Goal: Task Accomplishment & Management: Use online tool/utility

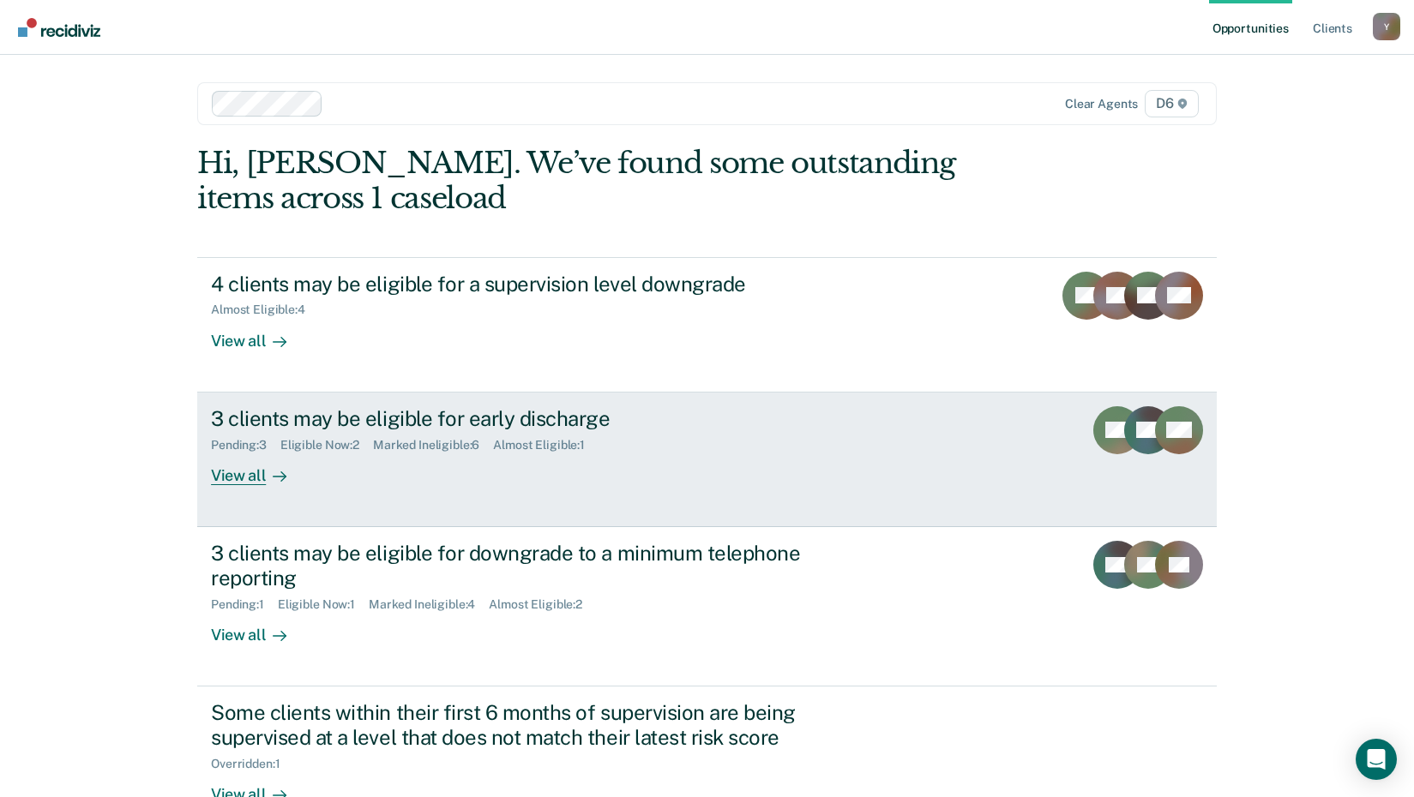
click at [256, 476] on div "View all" at bounding box center [259, 468] width 96 height 33
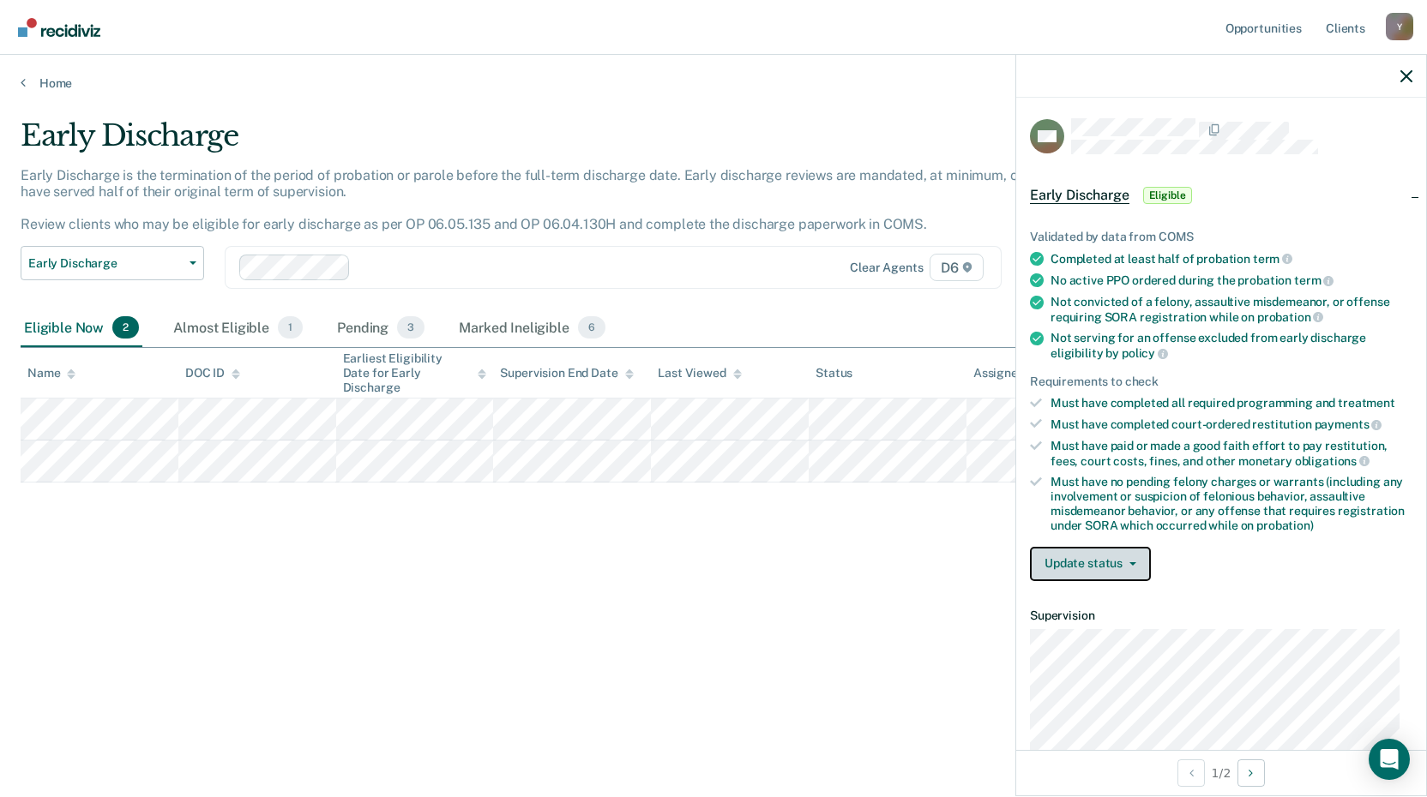
click at [1105, 565] on button "Update status" at bounding box center [1090, 564] width 121 height 34
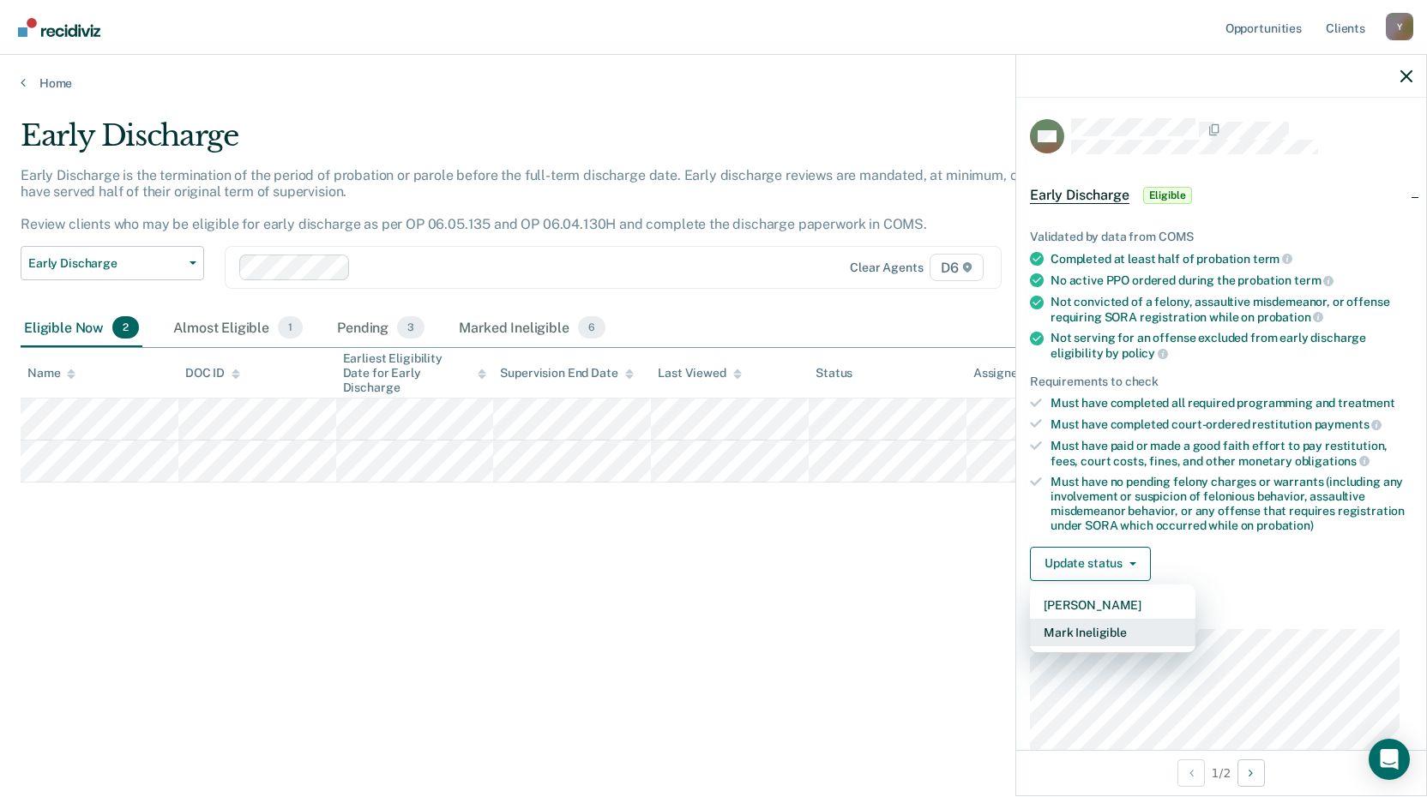
click at [1109, 632] on button "Mark Ineligible" at bounding box center [1112, 632] width 165 height 27
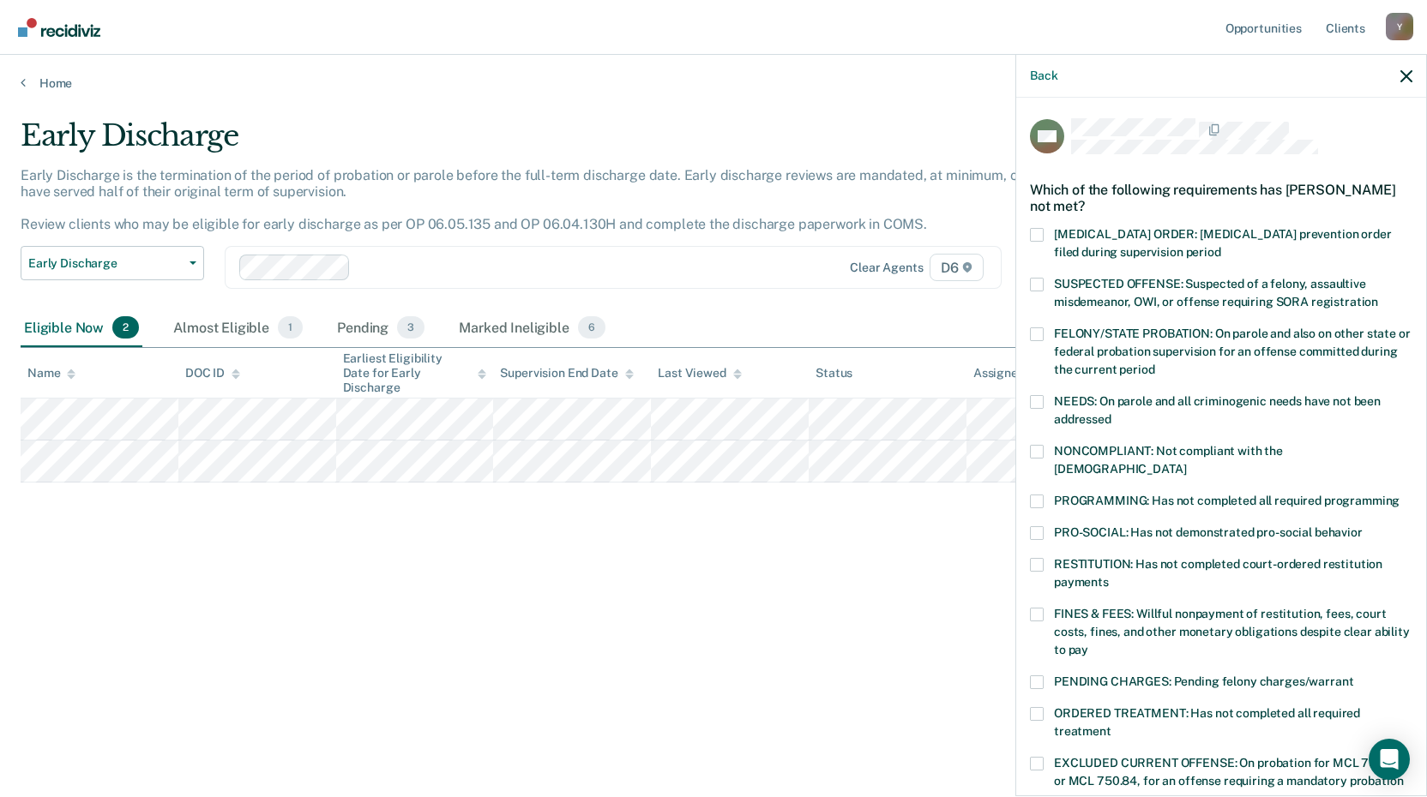
click at [1035, 449] on span at bounding box center [1037, 452] width 14 height 14
click at [1186, 463] on input "NONCOMPLIANT: Not compliant with the [DEMOGRAPHIC_DATA]" at bounding box center [1186, 463] width 0 height 0
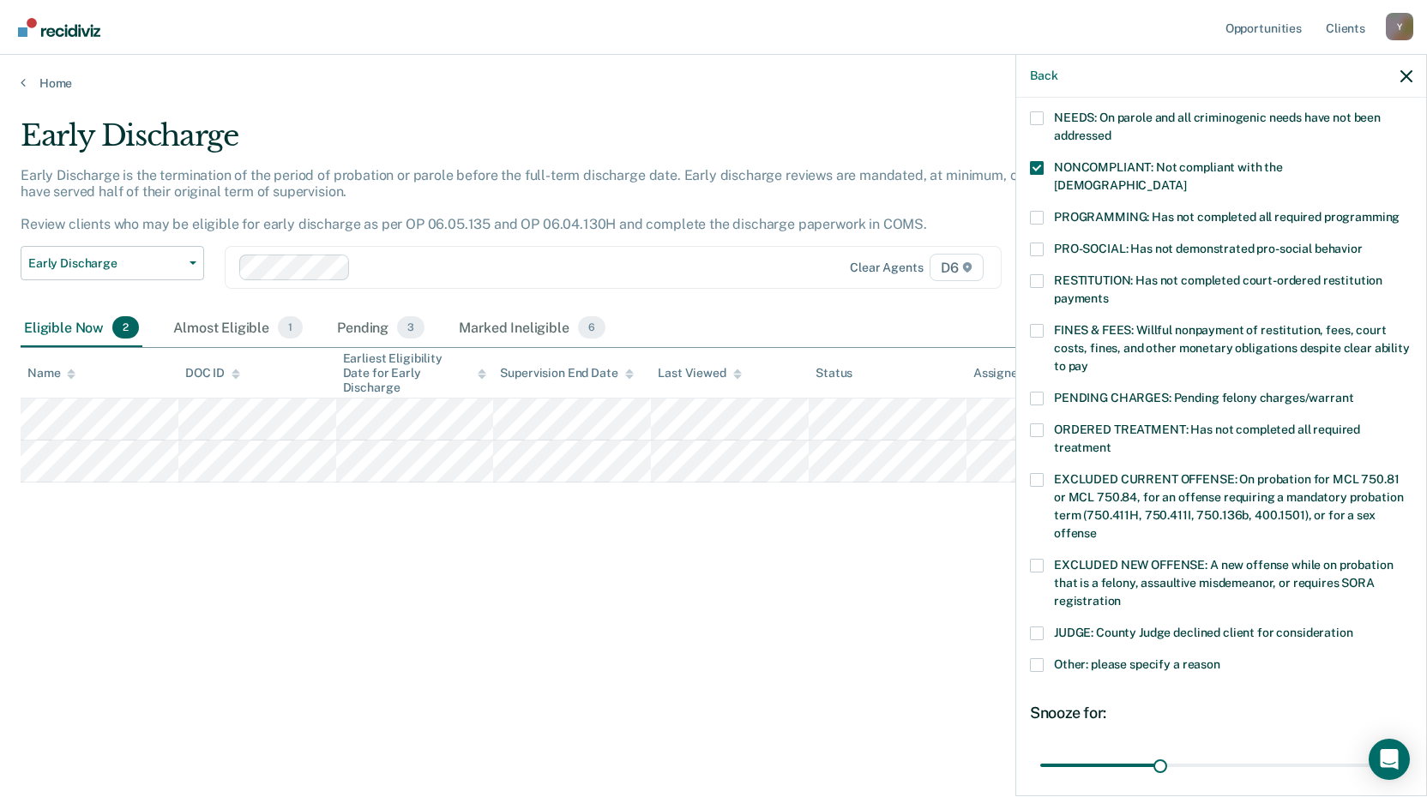
scroll to position [416, 0]
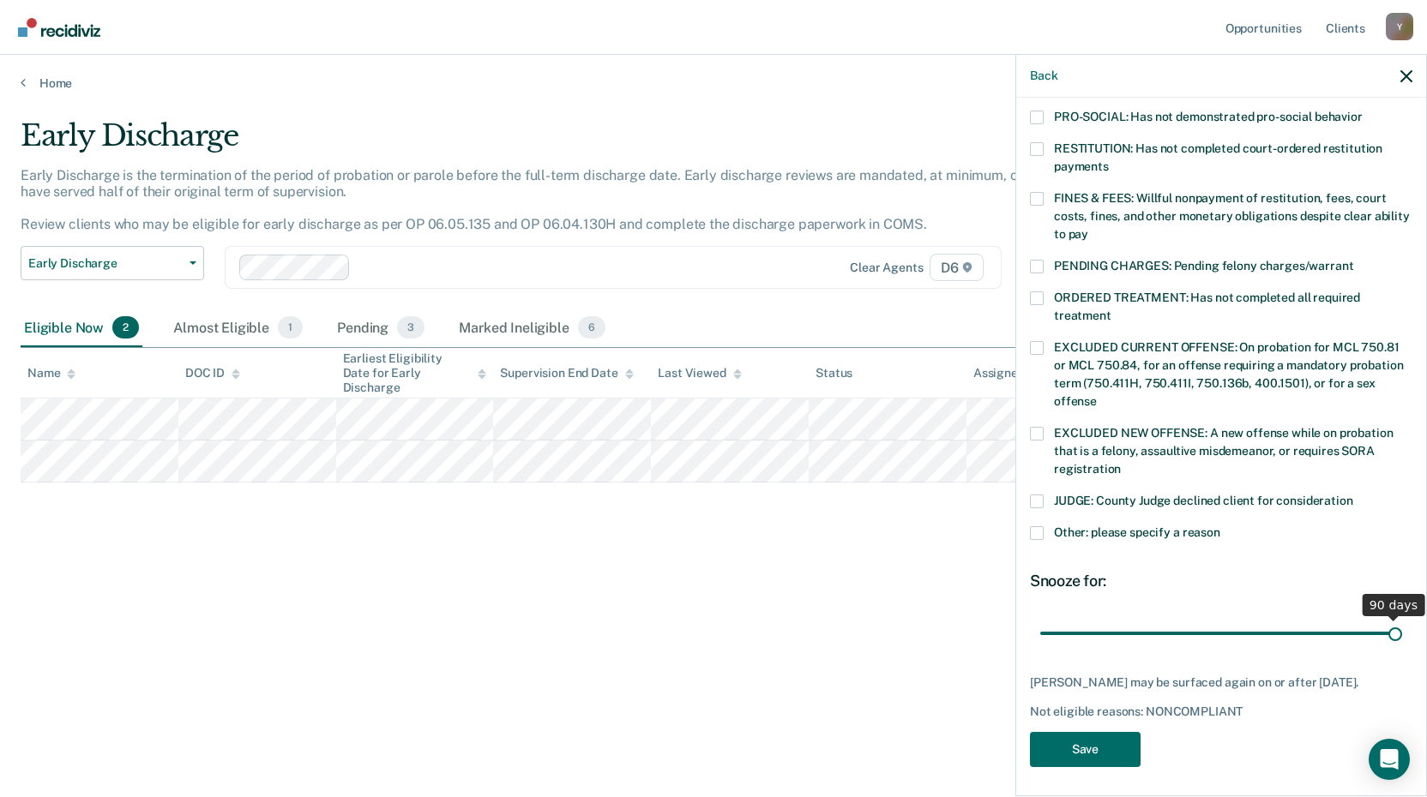
drag, startPoint x: 1156, startPoint y: 614, endPoint x: 1433, endPoint y: 616, distance: 277.0
type input "90"
click at [1402, 618] on input "range" at bounding box center [1221, 633] width 362 height 30
click at [1108, 741] on button "Save" at bounding box center [1085, 749] width 111 height 35
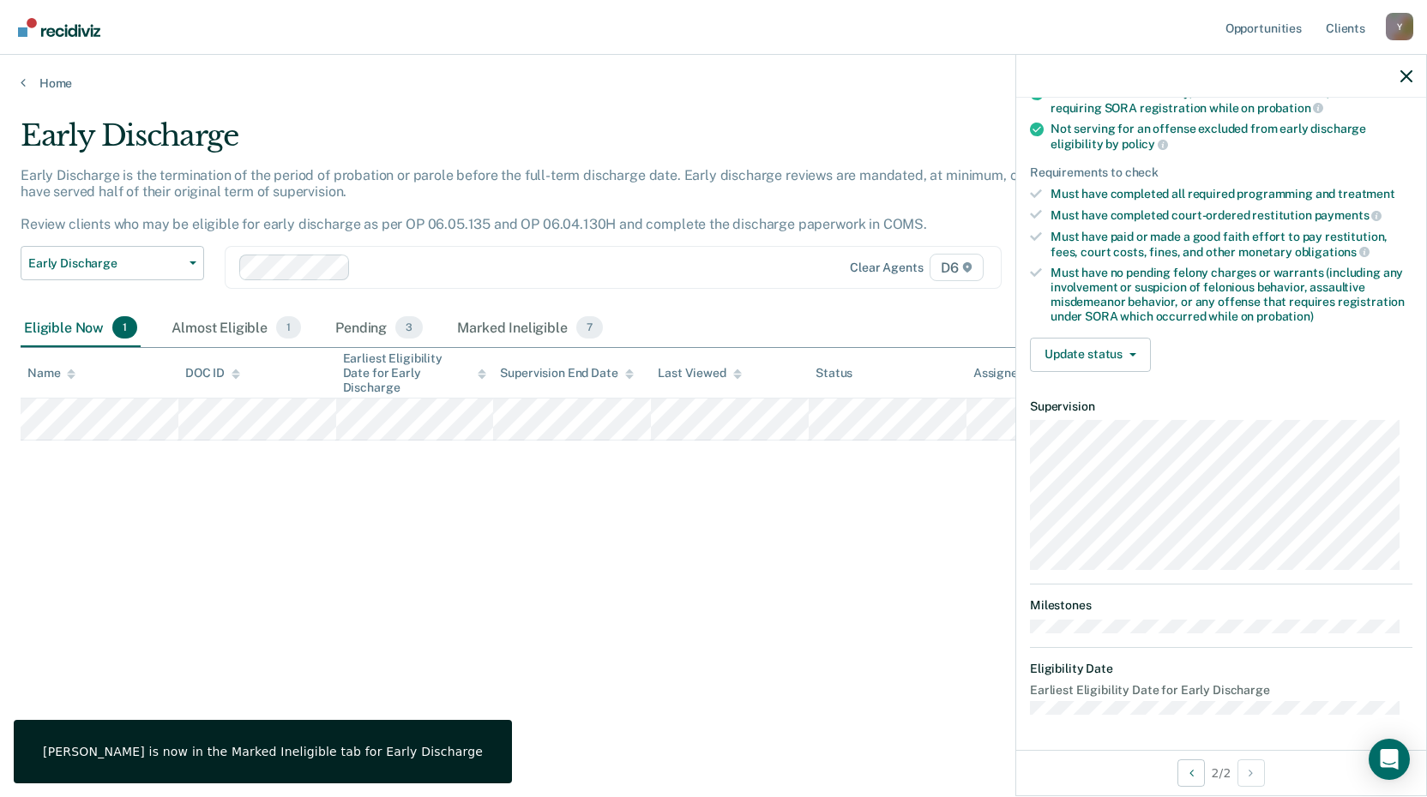
scroll to position [207, 0]
click at [1123, 355] on span "button" at bounding box center [1129, 356] width 14 height 3
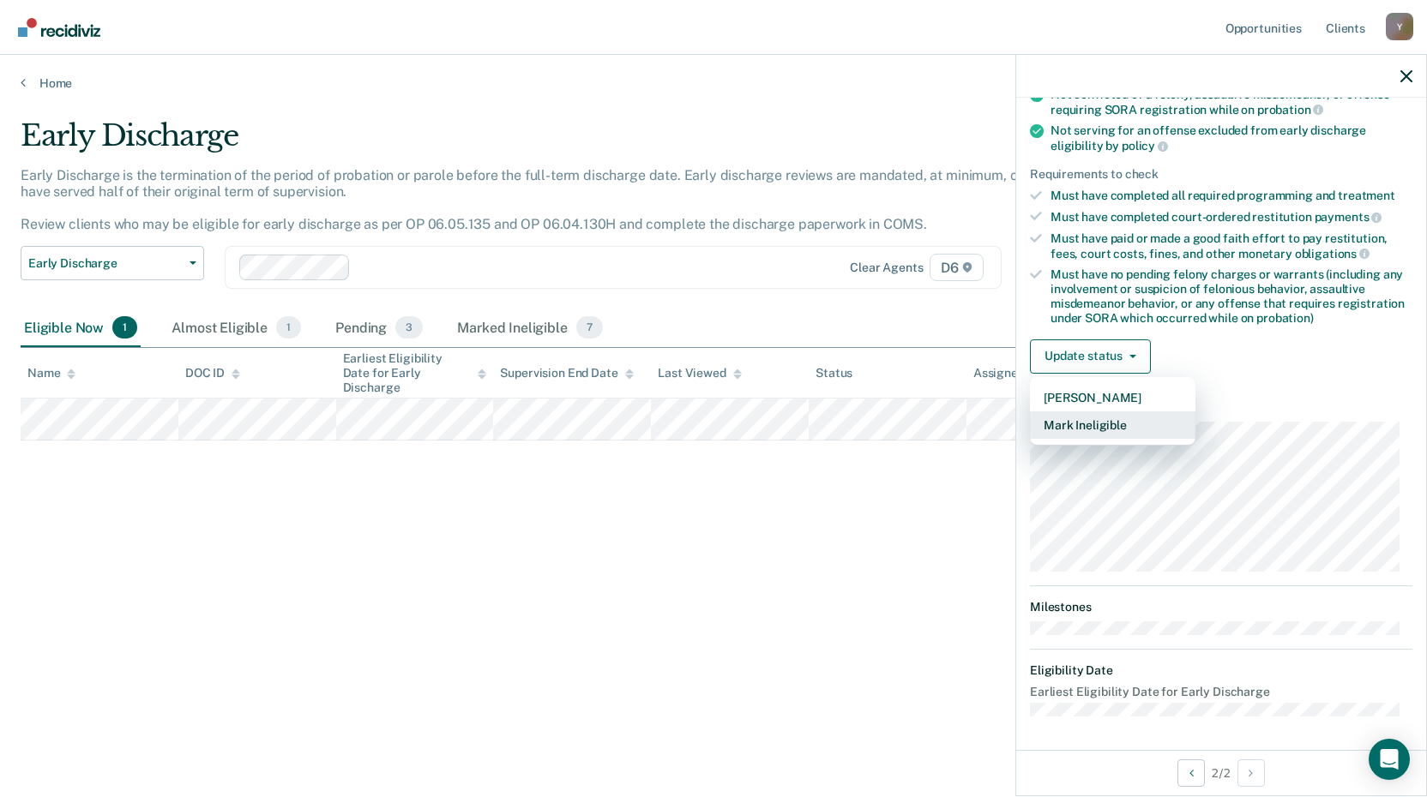
click at [1123, 417] on button "Mark Ineligible" at bounding box center [1112, 425] width 165 height 27
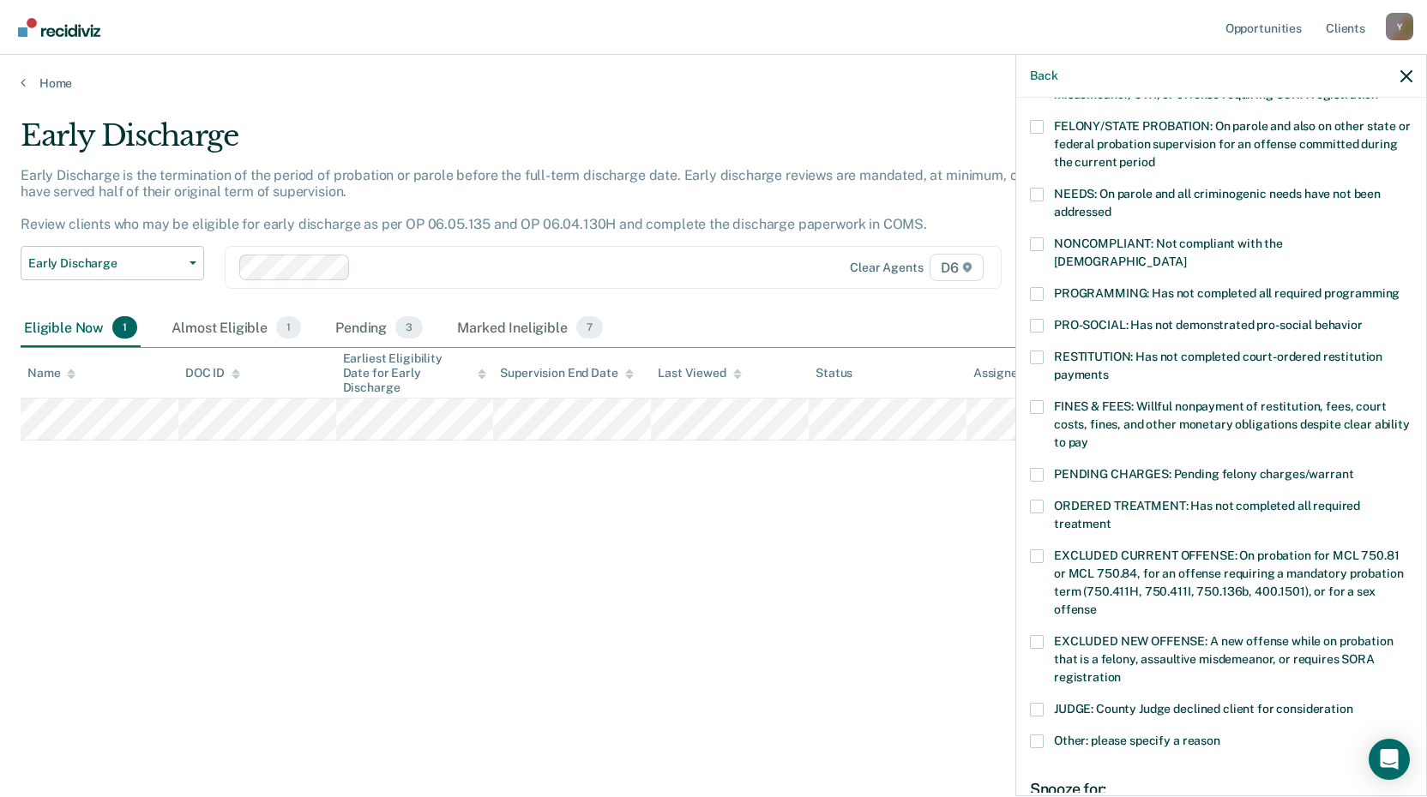
click at [1043, 400] on span at bounding box center [1037, 407] width 14 height 14
click at [1088, 436] on input "FINES & FEES: Willful nonpayment of restitution, fees, court costs, fines, and …" at bounding box center [1088, 436] width 0 height 0
drag, startPoint x: 1411, startPoint y: 386, endPoint x: 1433, endPoint y: 535, distance: 150.7
click at [1426, 535] on html "Looks like you’re using Internet Explorer 11. For faster loading and a better e…" at bounding box center [713, 398] width 1427 height 797
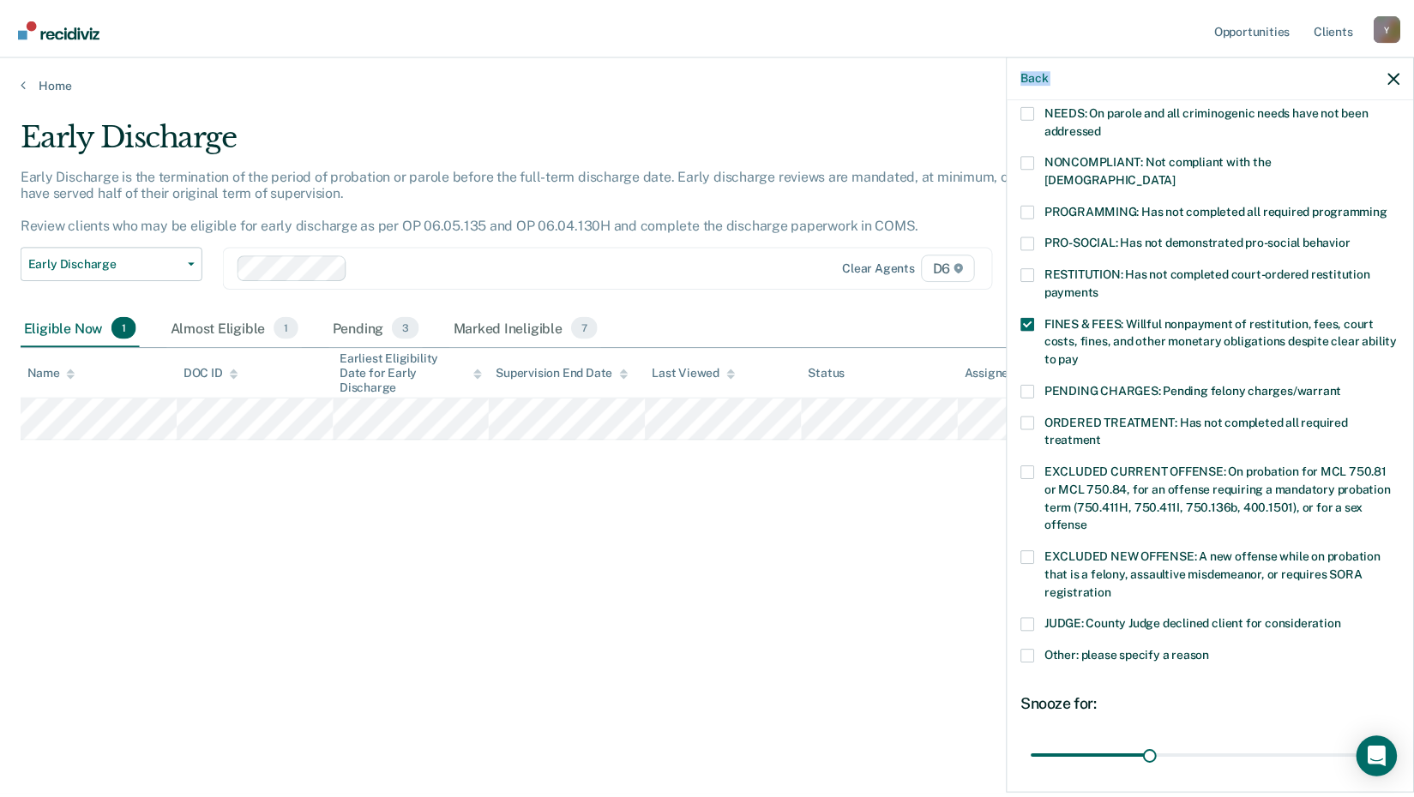
scroll to position [401, 0]
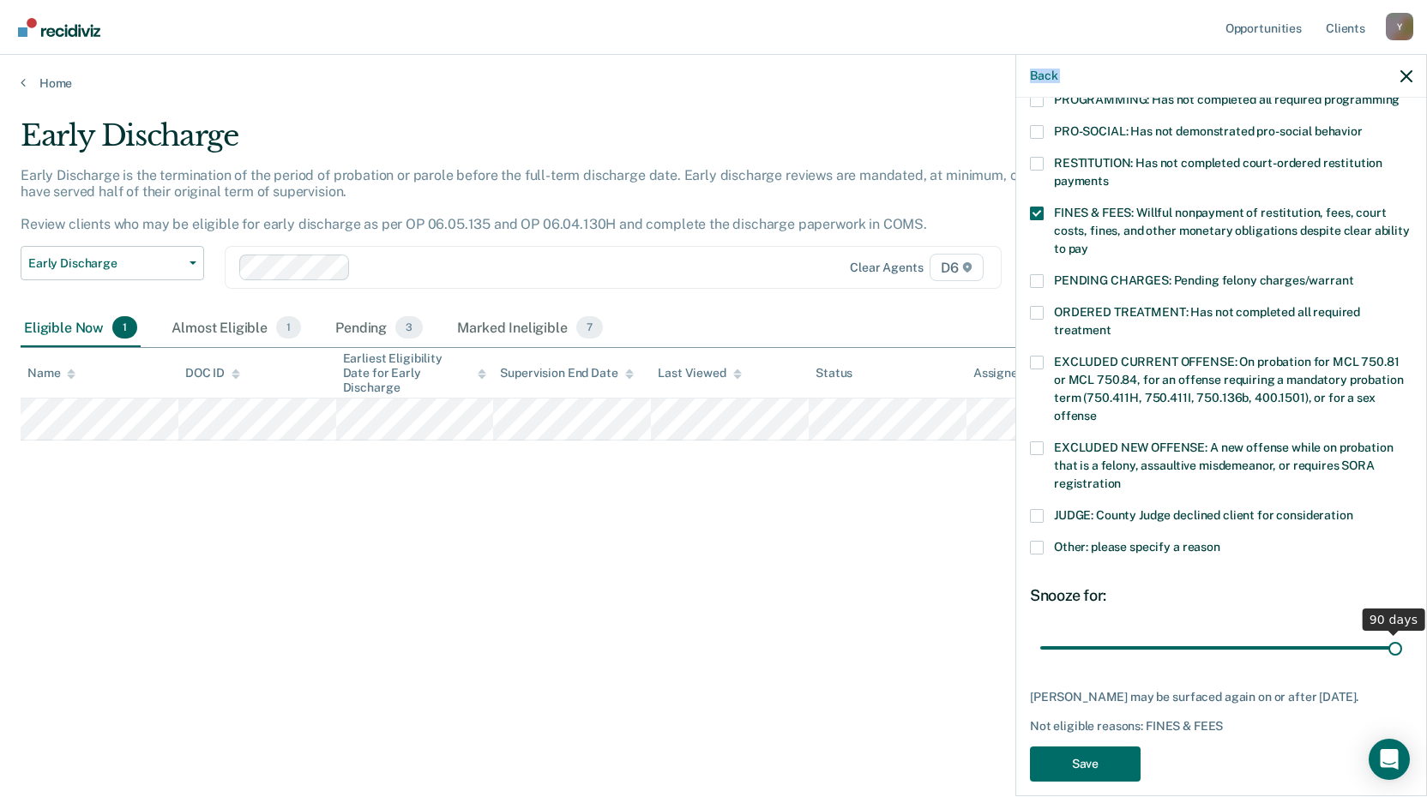
drag, startPoint x: 1154, startPoint y: 628, endPoint x: 1433, endPoint y: 609, distance: 279.3
type input "90"
click at [1402, 633] on input "range" at bounding box center [1221, 648] width 362 height 30
click at [1094, 761] on button "Save" at bounding box center [1085, 764] width 111 height 35
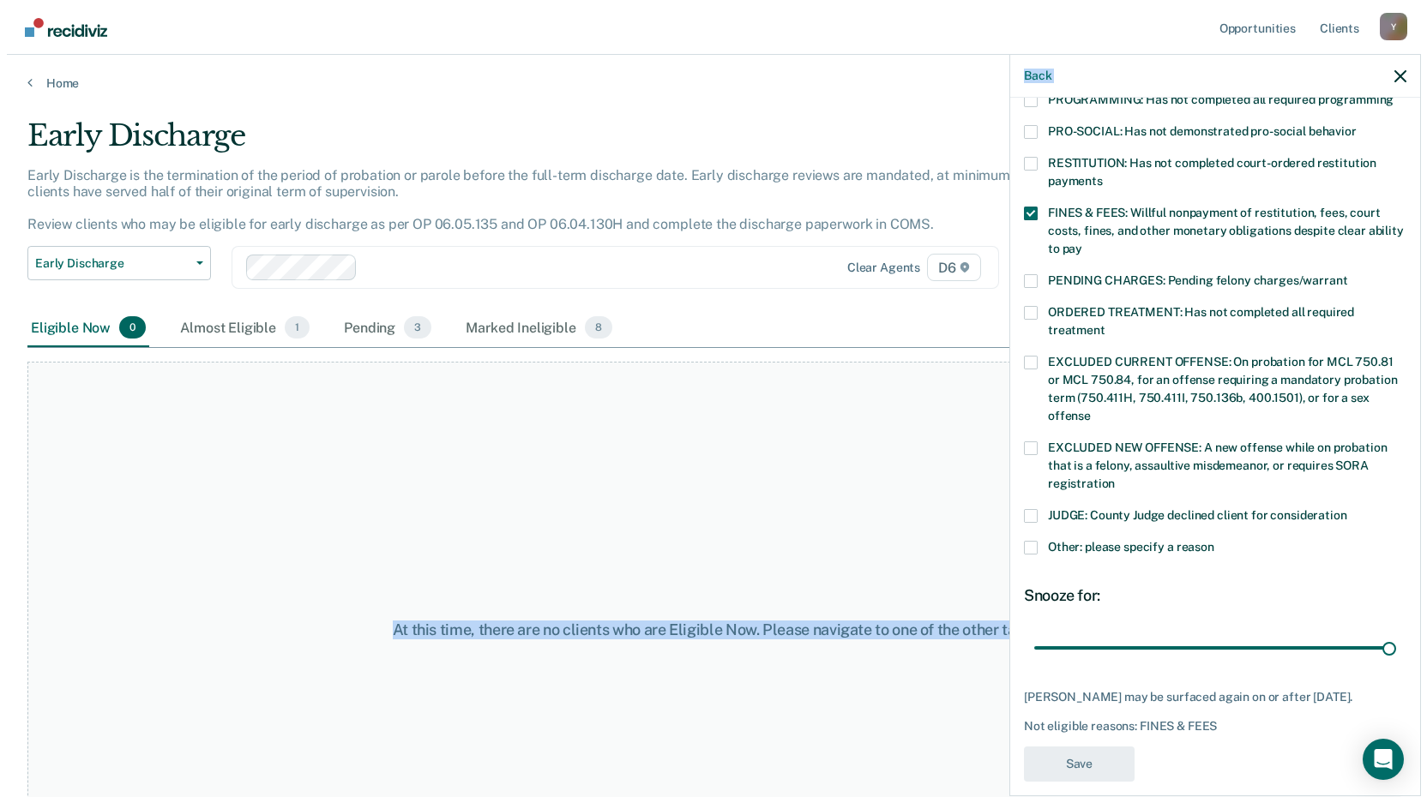
scroll to position [334, 0]
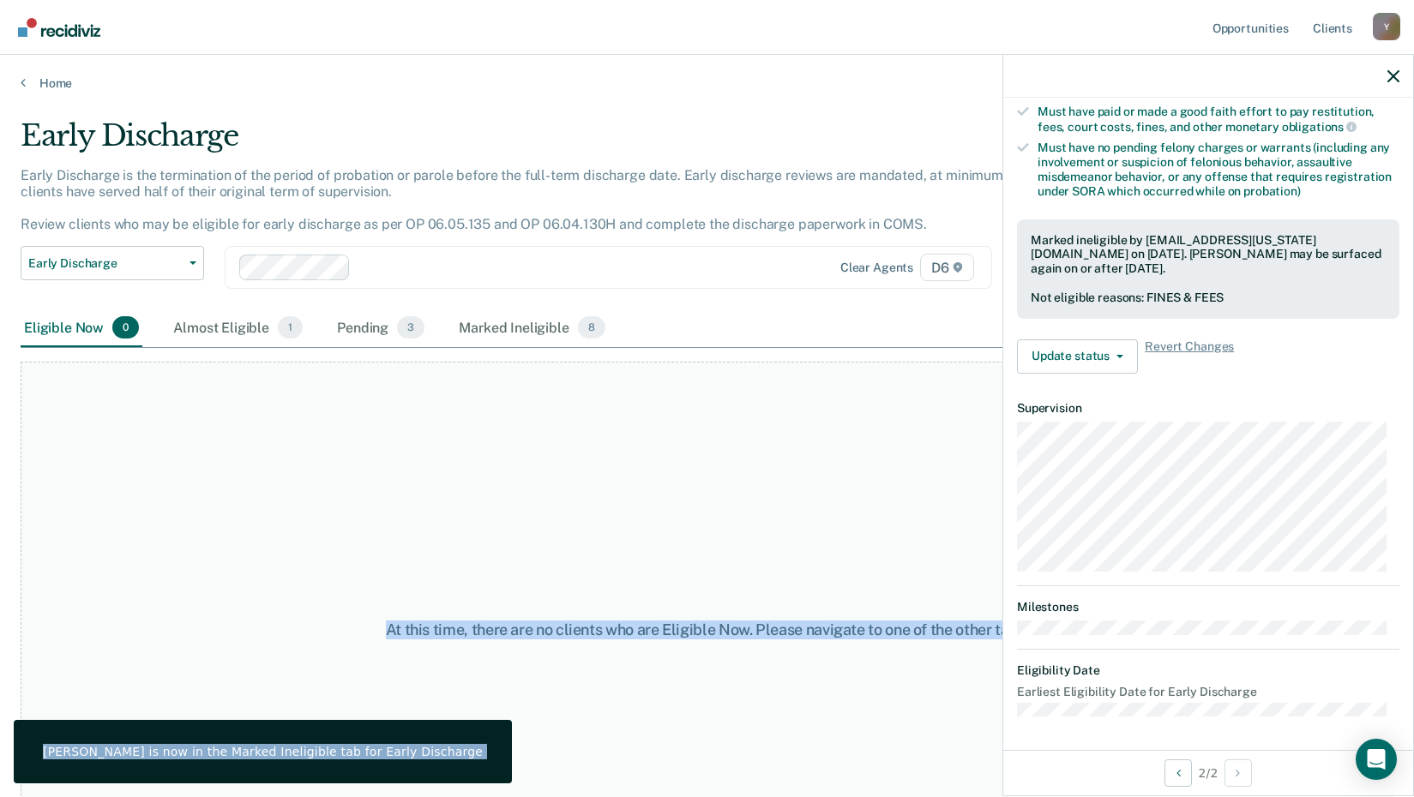
click at [590, 471] on div "At this time, there are no clients who are Eligible Now. Please navigate to one…" at bounding box center [707, 630] width 1373 height 537
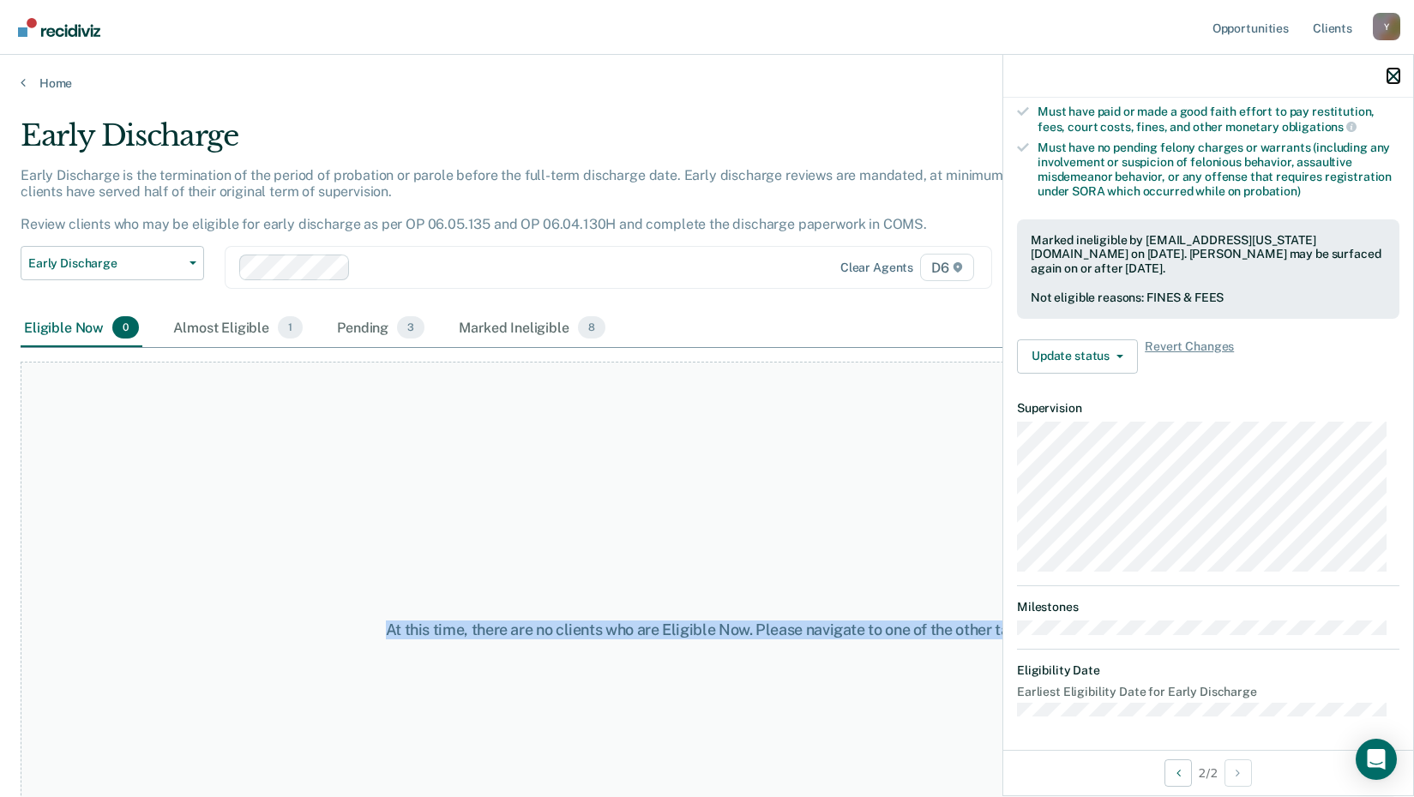
click at [1392, 78] on icon "button" at bounding box center [1393, 76] width 12 height 12
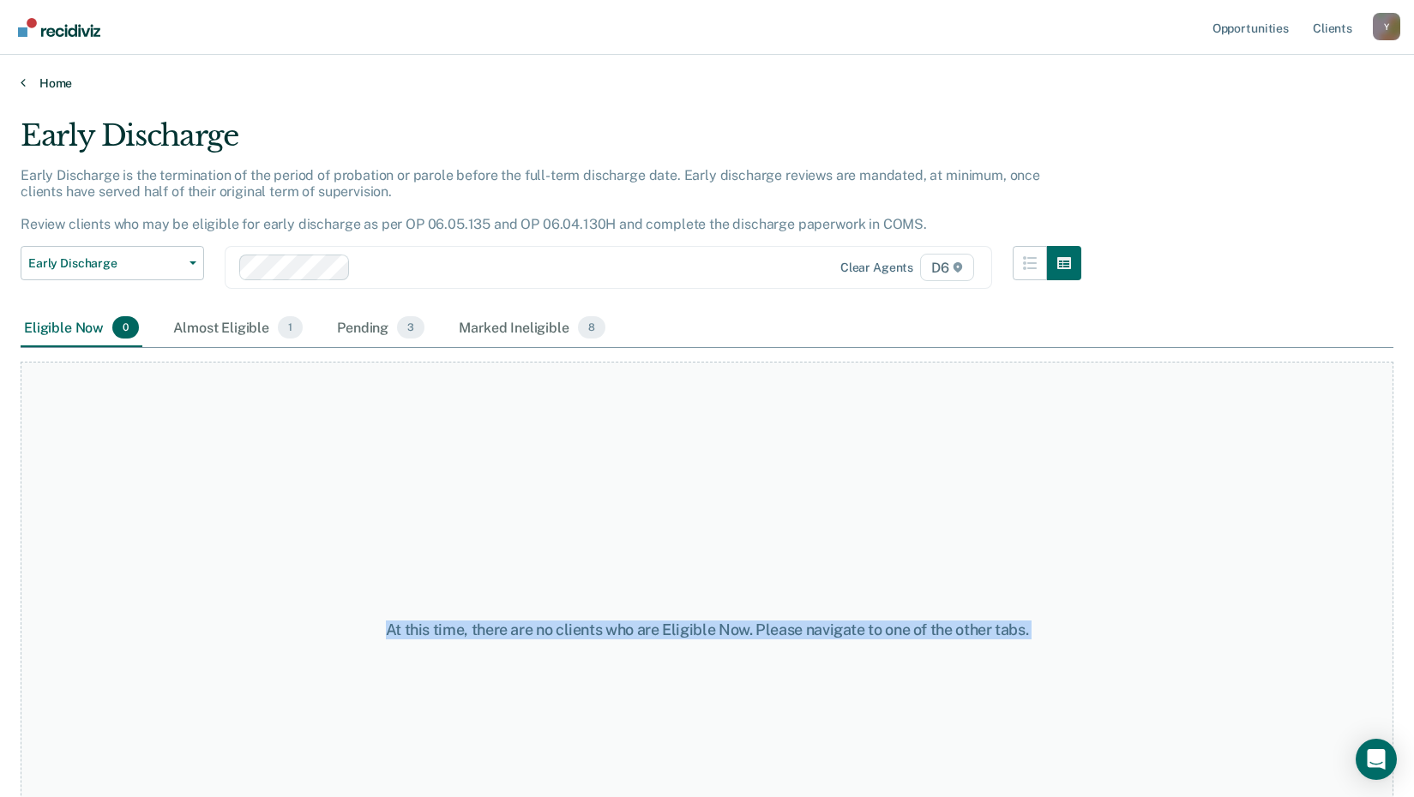
click at [52, 78] on link "Home" at bounding box center [707, 82] width 1373 height 15
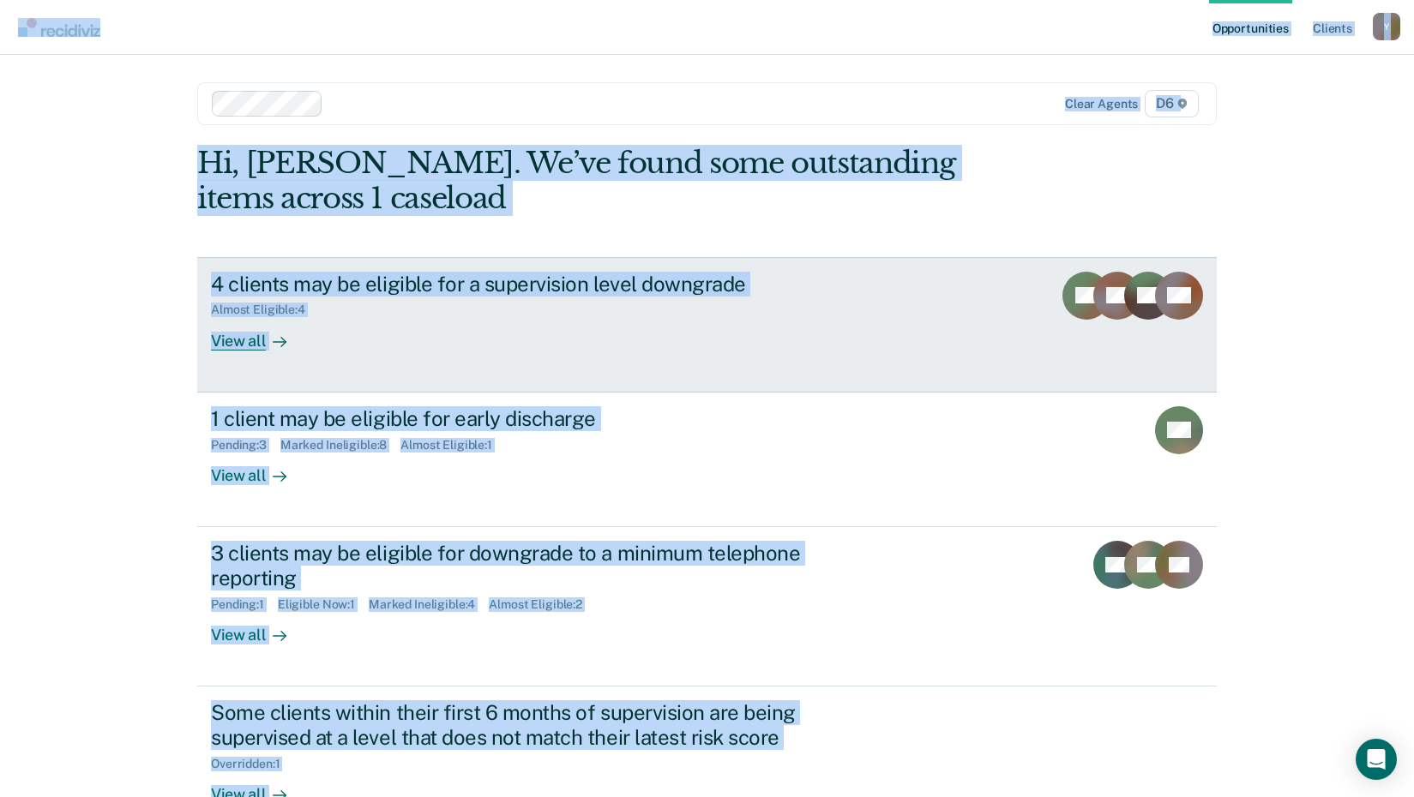
click at [700, 374] on link "4 clients may be eligible for a supervision level downgrade Almost Eligible : 4…" at bounding box center [706, 324] width 1019 height 135
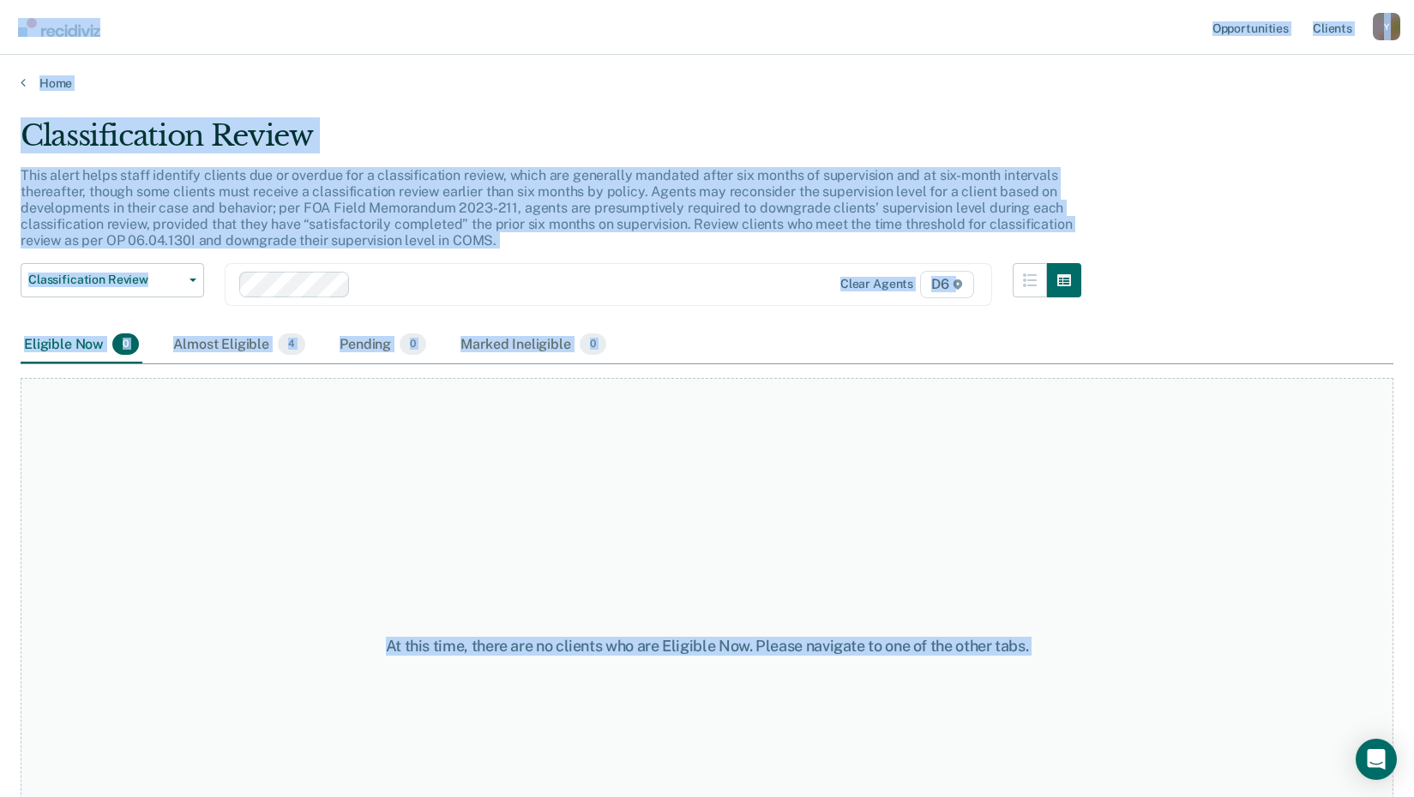
click at [72, 28] on img "Go to Recidiviz Home" at bounding box center [59, 27] width 82 height 19
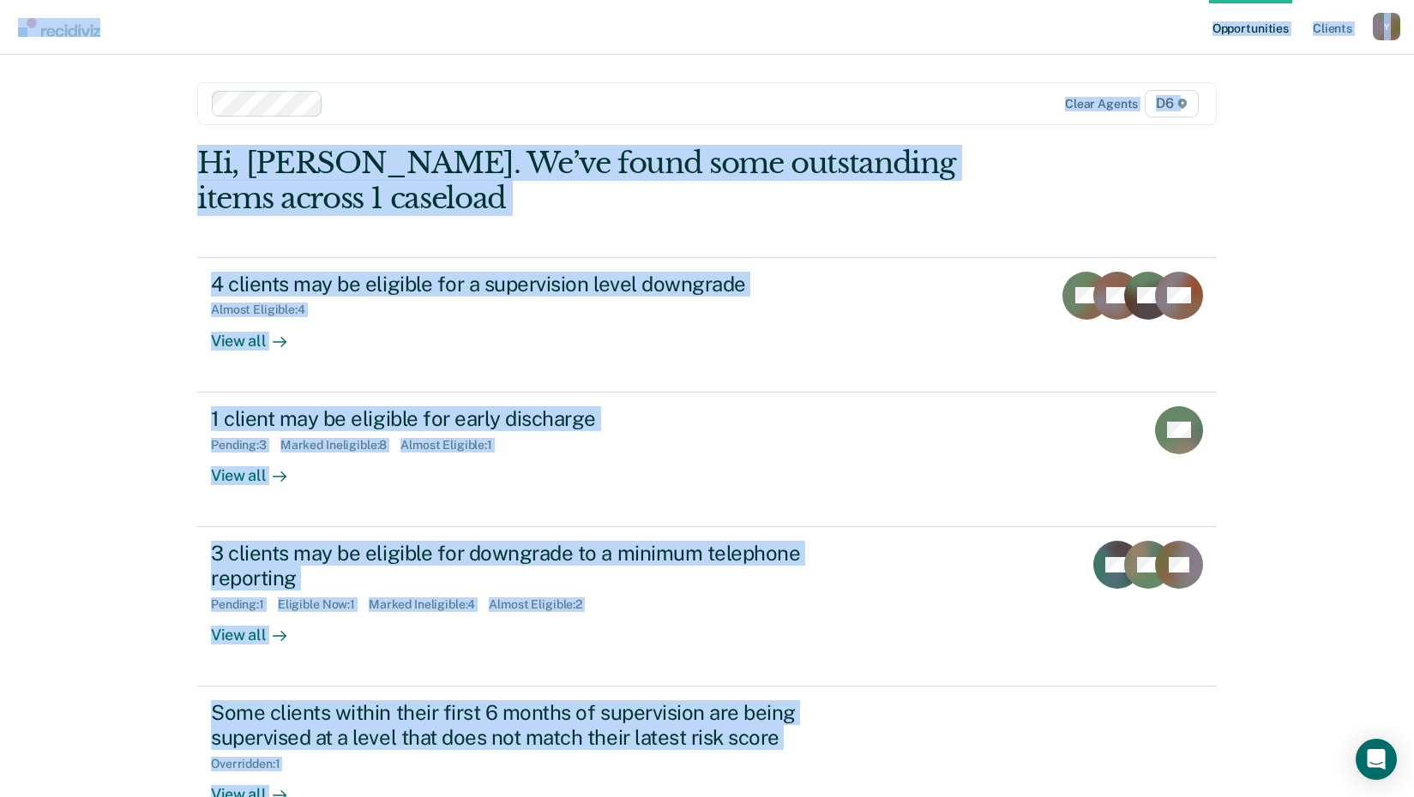
click at [127, 424] on div "Opportunities Client s [EMAIL_ADDRESS][US_STATE][DOMAIN_NAME] Y Profile How it …" at bounding box center [707, 457] width 1414 height 915
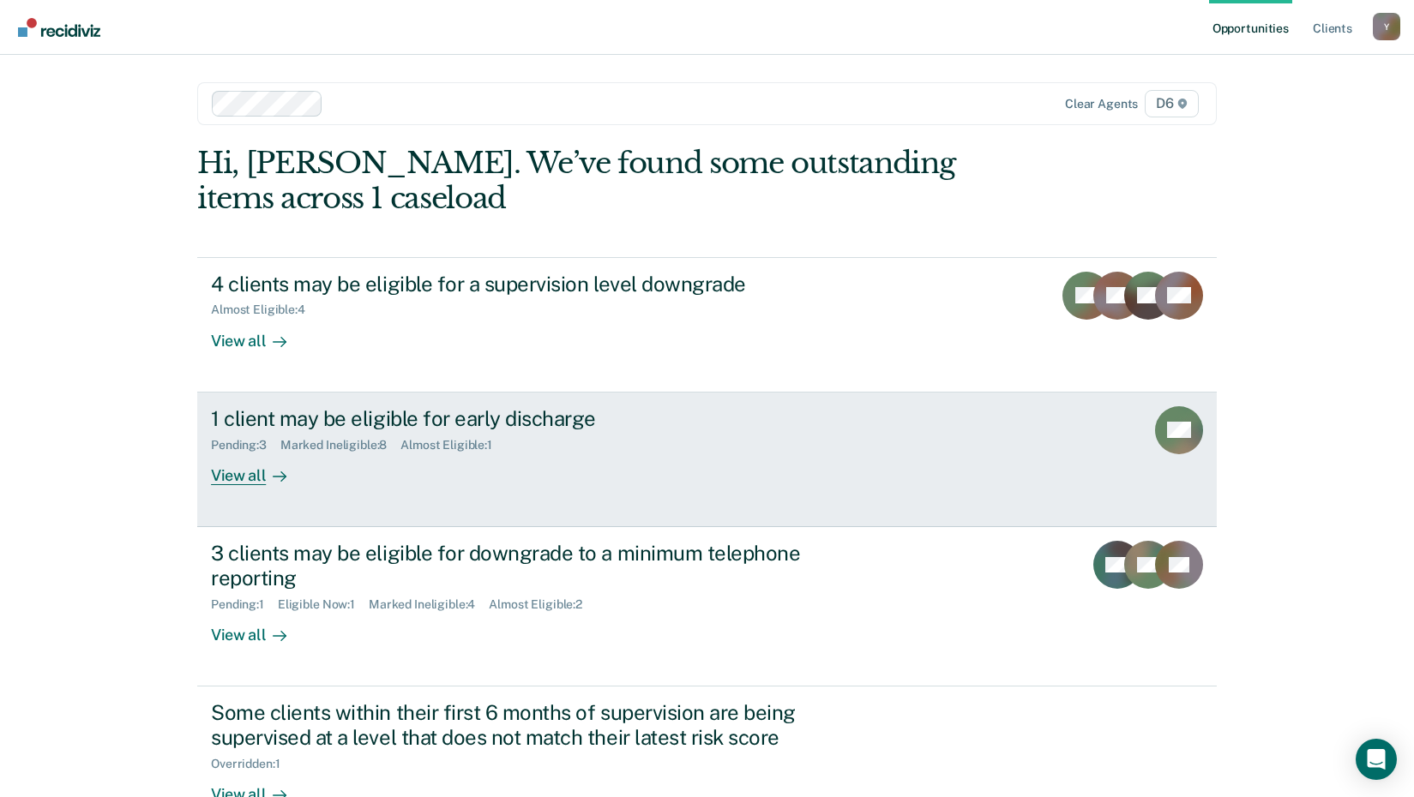
click at [266, 475] on div at bounding box center [276, 476] width 21 height 20
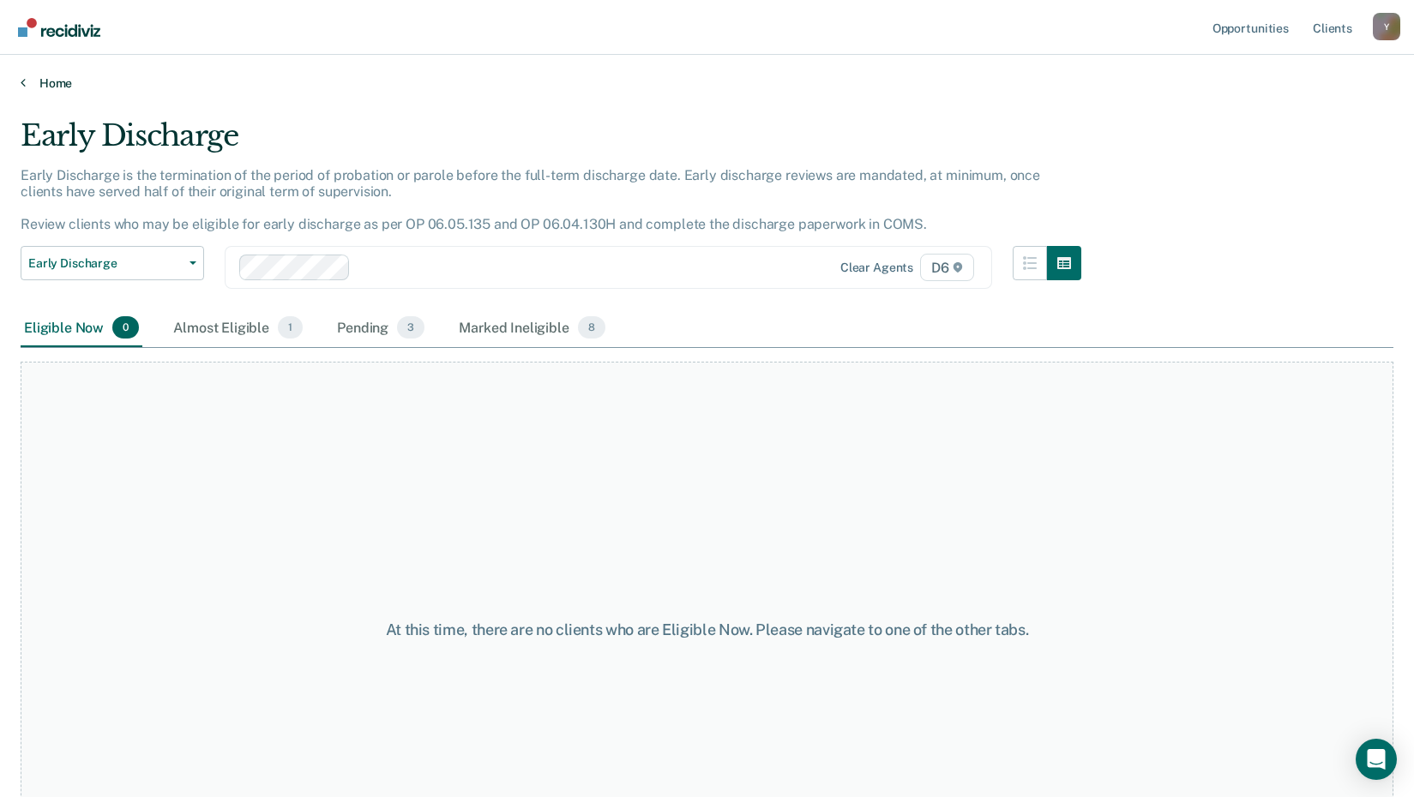
click at [61, 79] on link "Home" at bounding box center [707, 82] width 1373 height 15
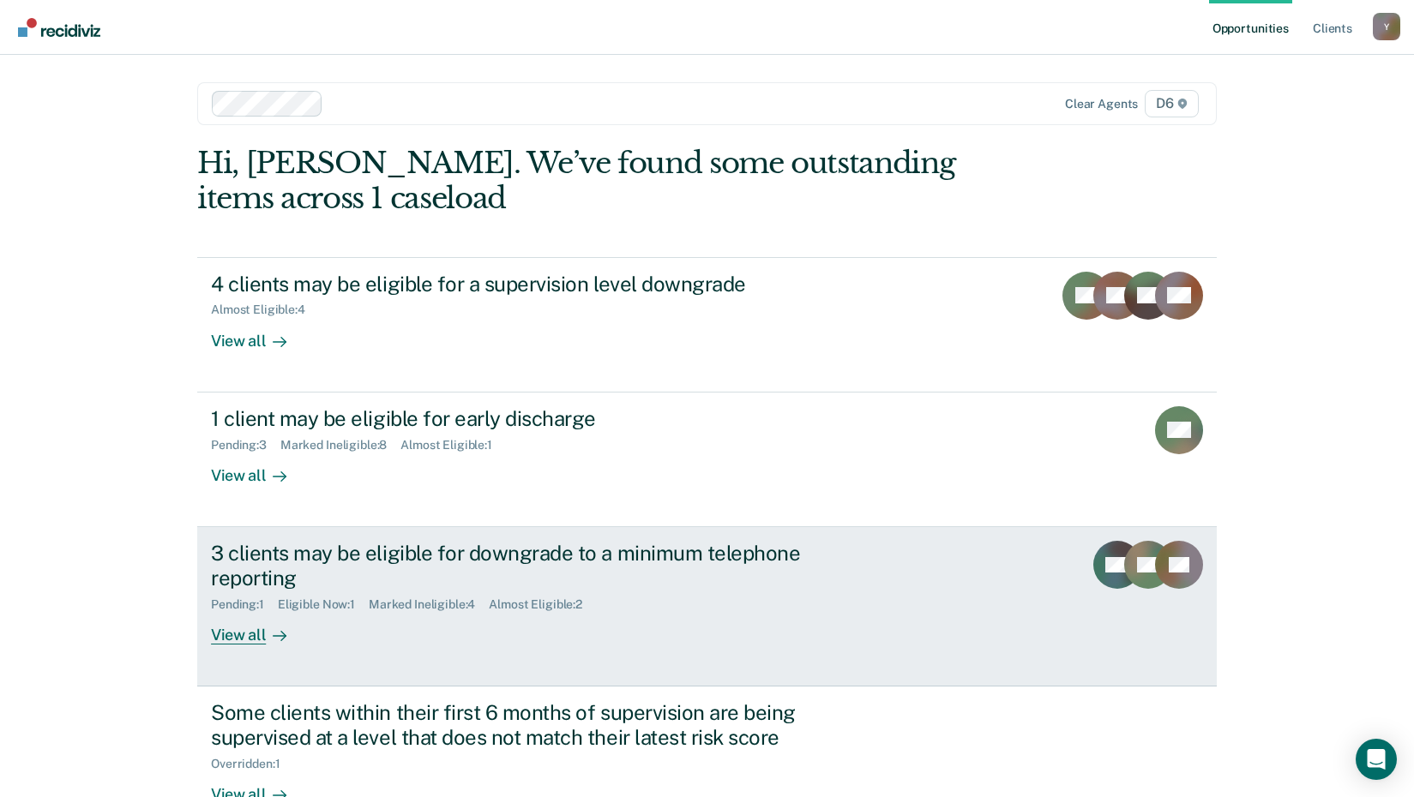
click at [240, 639] on div "View all" at bounding box center [259, 627] width 96 height 33
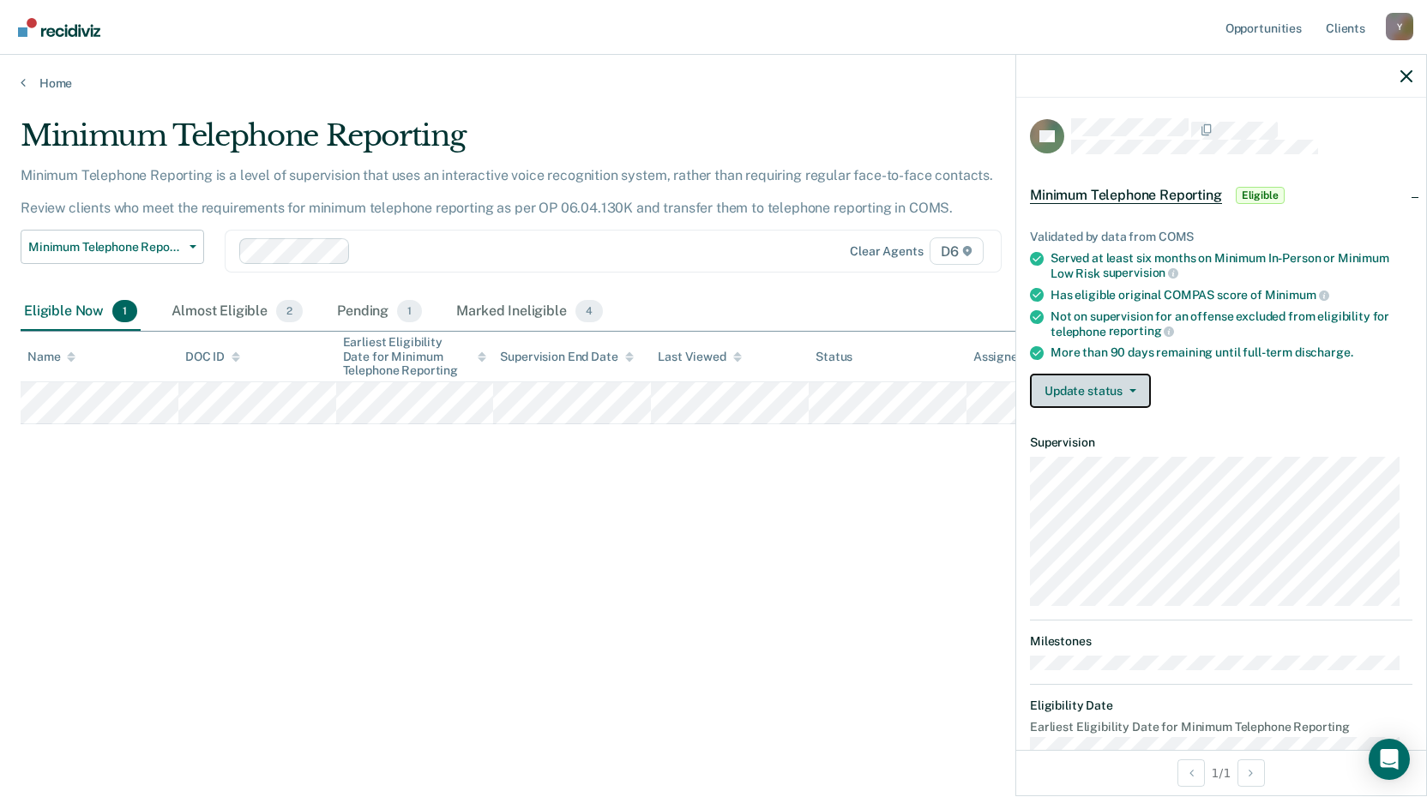
click at [1129, 394] on button "Update status" at bounding box center [1090, 391] width 121 height 34
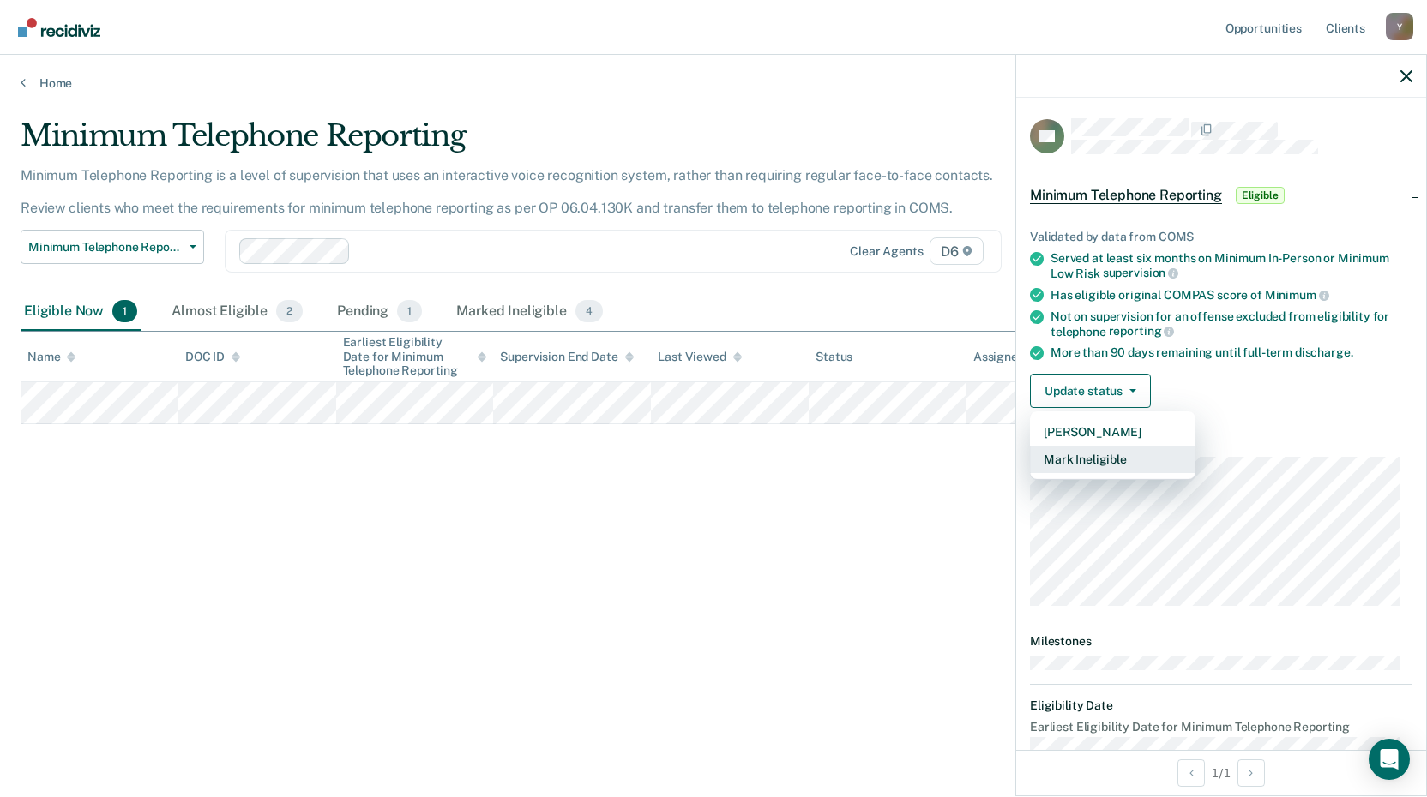
click at [1115, 451] on button "Mark Ineligible" at bounding box center [1112, 459] width 165 height 27
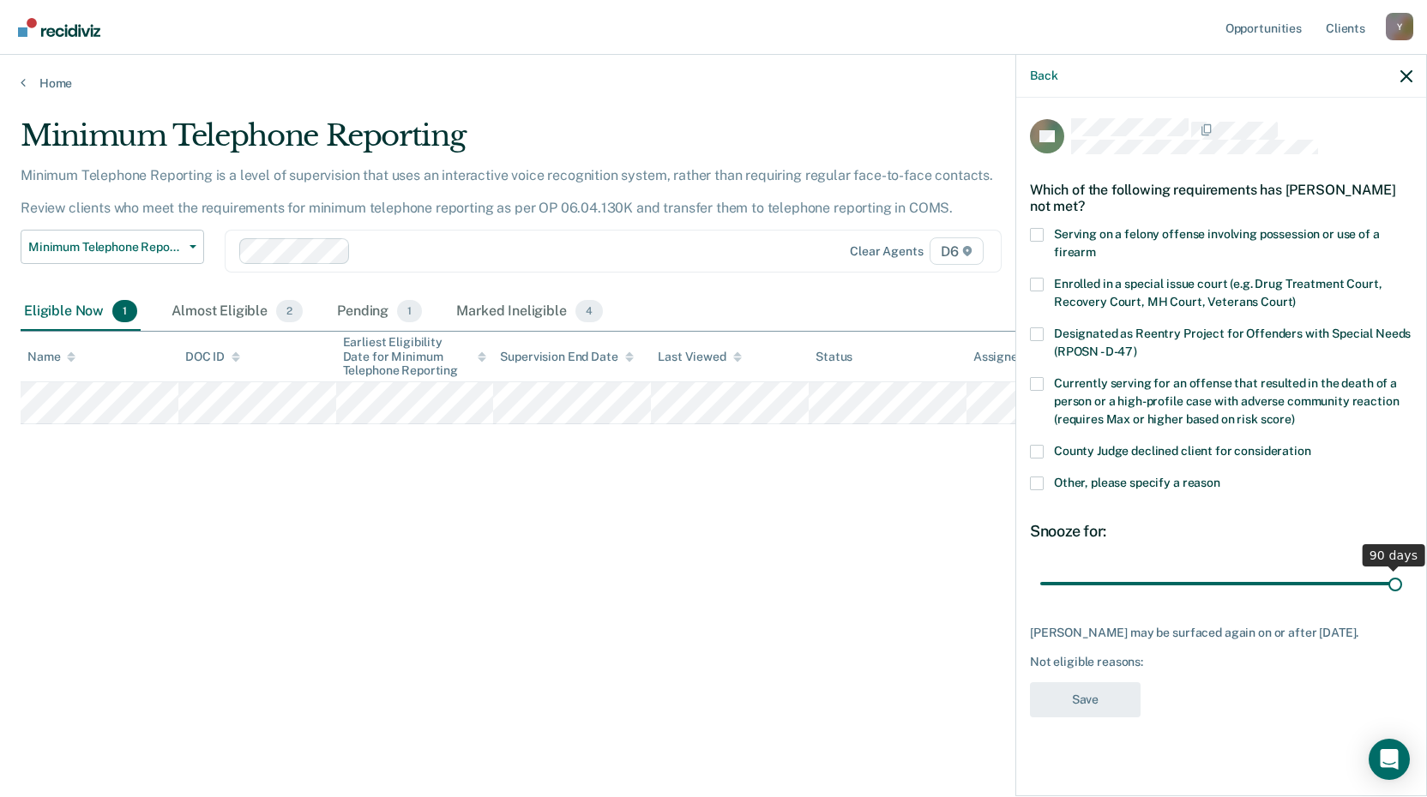
drag, startPoint x: 1162, startPoint y: 583, endPoint x: 1433, endPoint y: 610, distance: 272.3
type input "90"
click at [1402, 598] on input "range" at bounding box center [1221, 583] width 362 height 30
click at [1040, 481] on span at bounding box center [1037, 484] width 14 height 14
click at [1220, 477] on input "Other, please specify a reason" at bounding box center [1220, 477] width 0 height 0
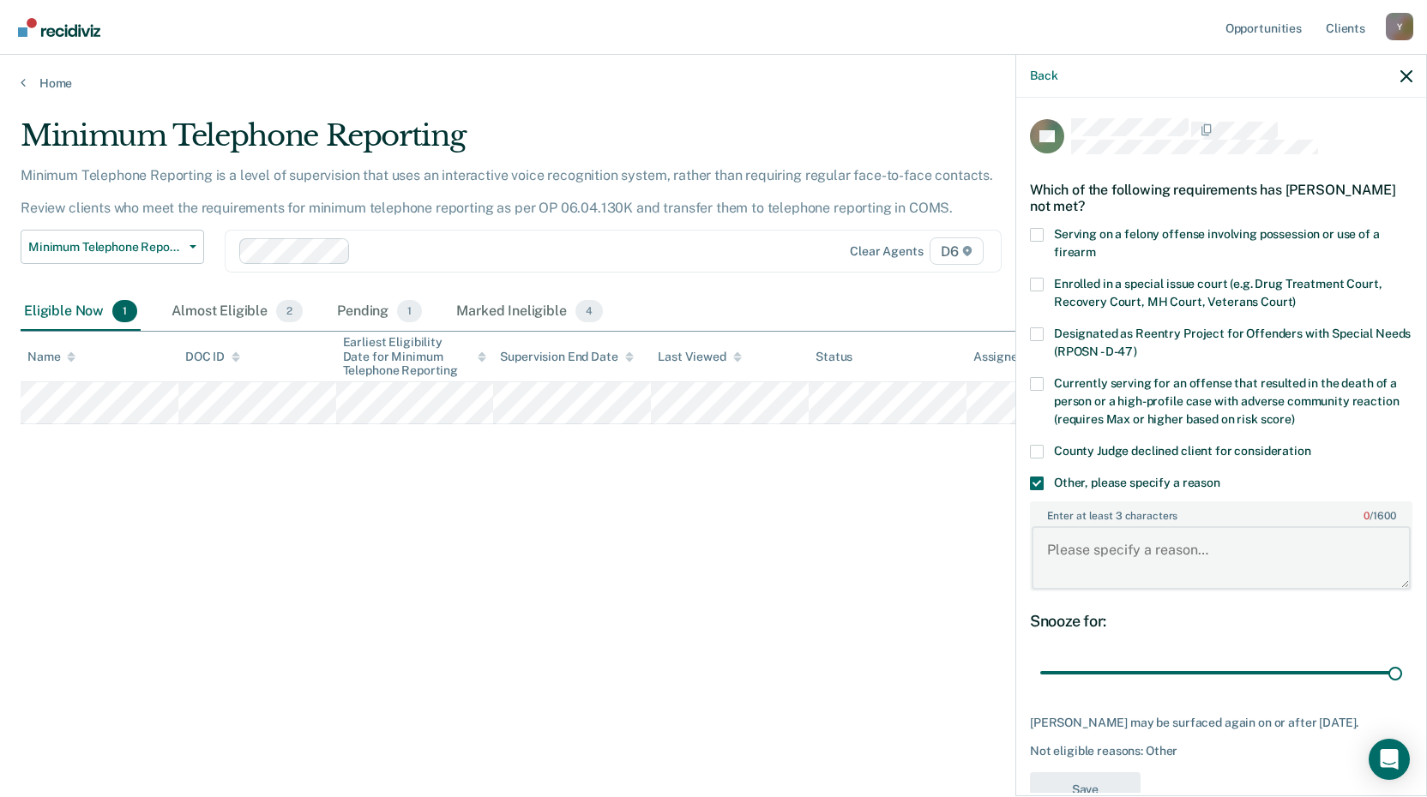
click at [1136, 555] on textarea "Enter at least 3 characters 0 / 1600" at bounding box center [1220, 557] width 379 height 63
type textarea "S"
type textarea "N"
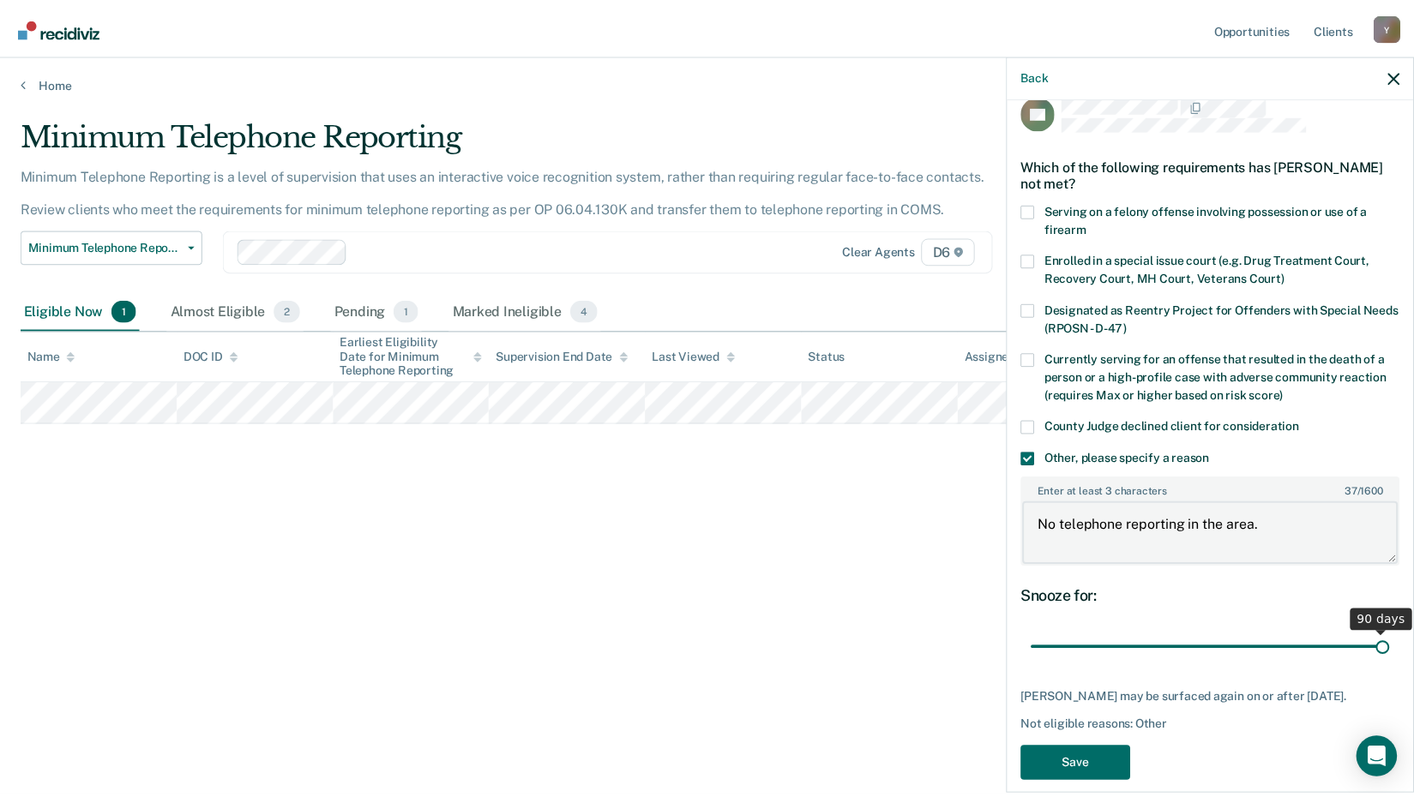
scroll to position [58, 0]
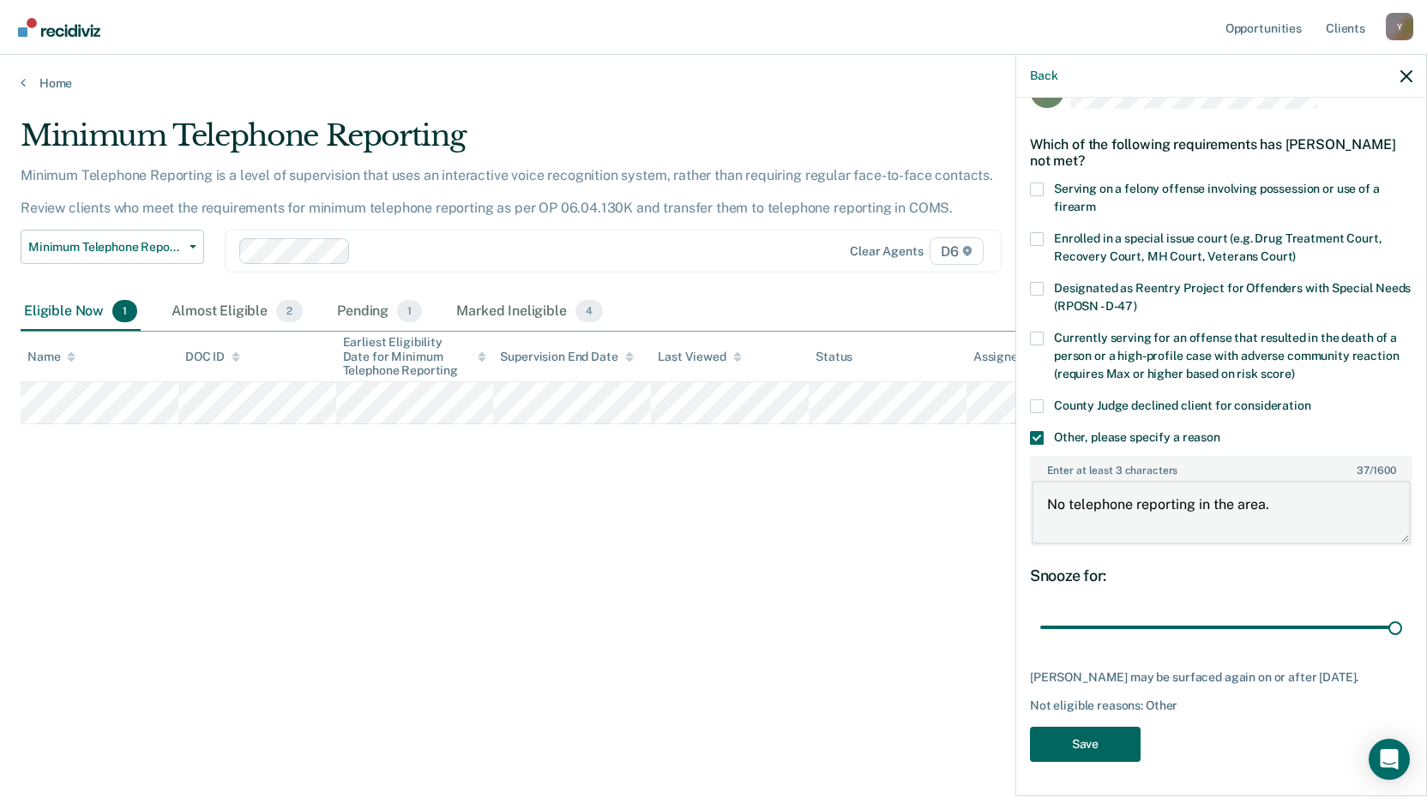
type textarea "No telephone reporting in the area."
click at [1103, 743] on button "Save" at bounding box center [1085, 744] width 111 height 35
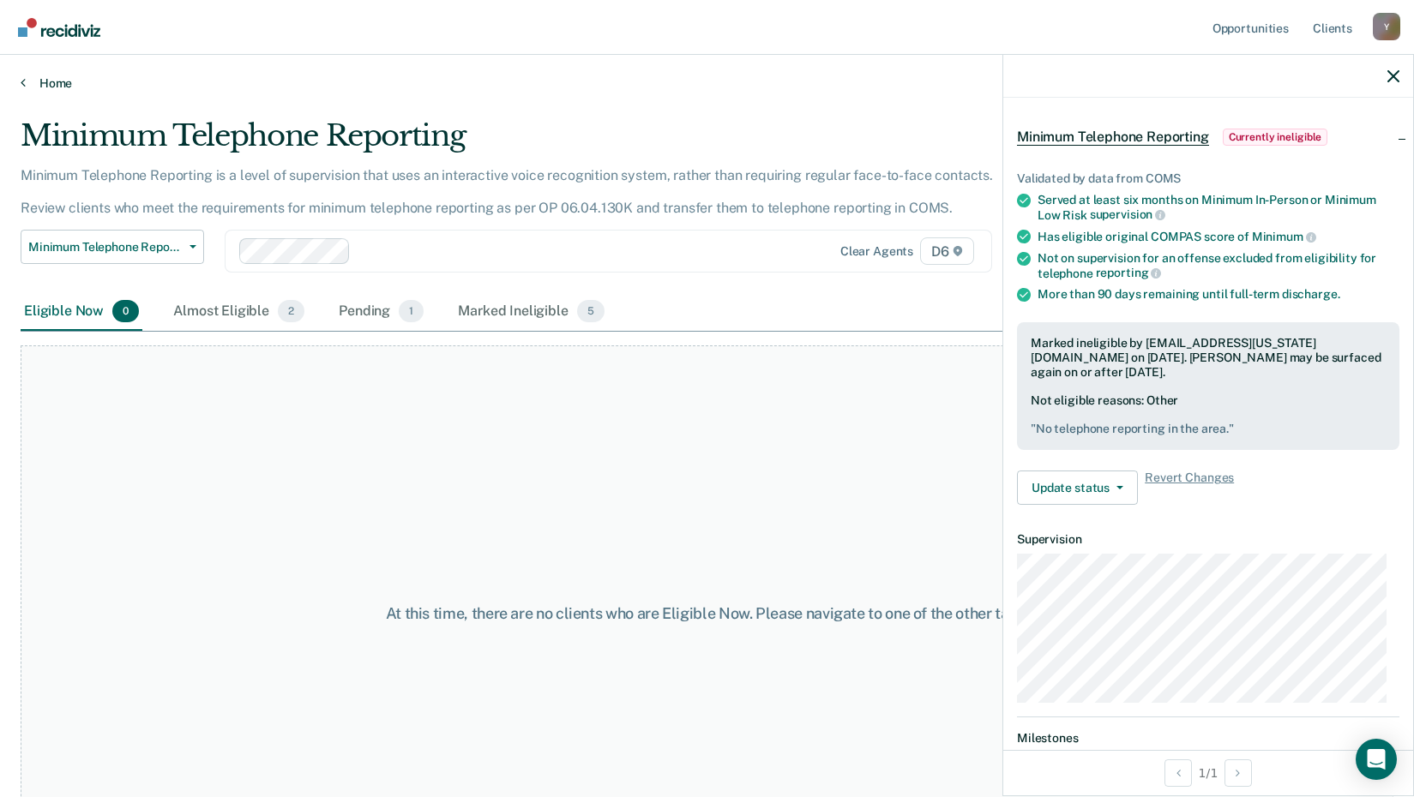
click at [69, 77] on link "Home" at bounding box center [707, 82] width 1373 height 15
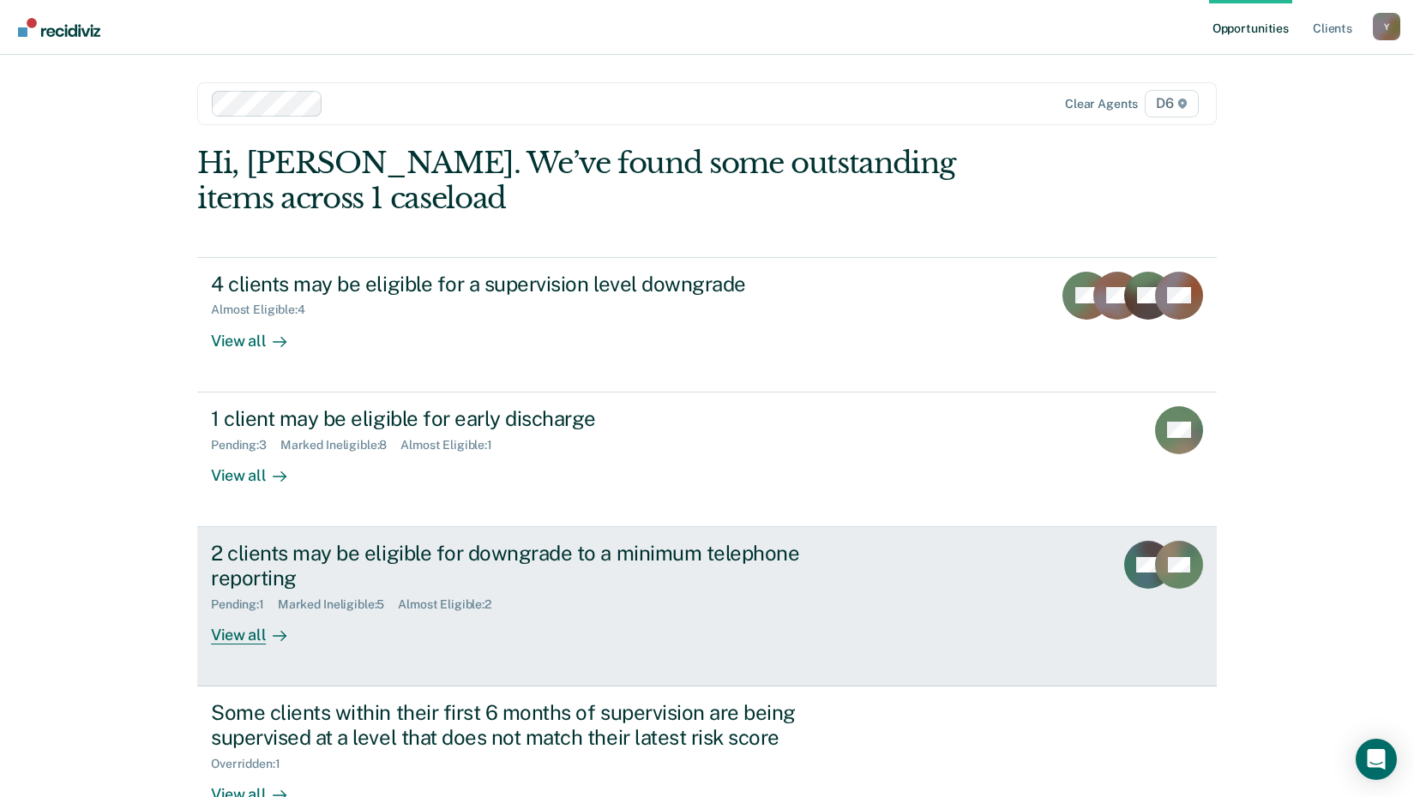
click at [561, 561] on div "2 clients may be eligible for downgrade to a minimum telephone reporting" at bounding box center [512, 566] width 602 height 50
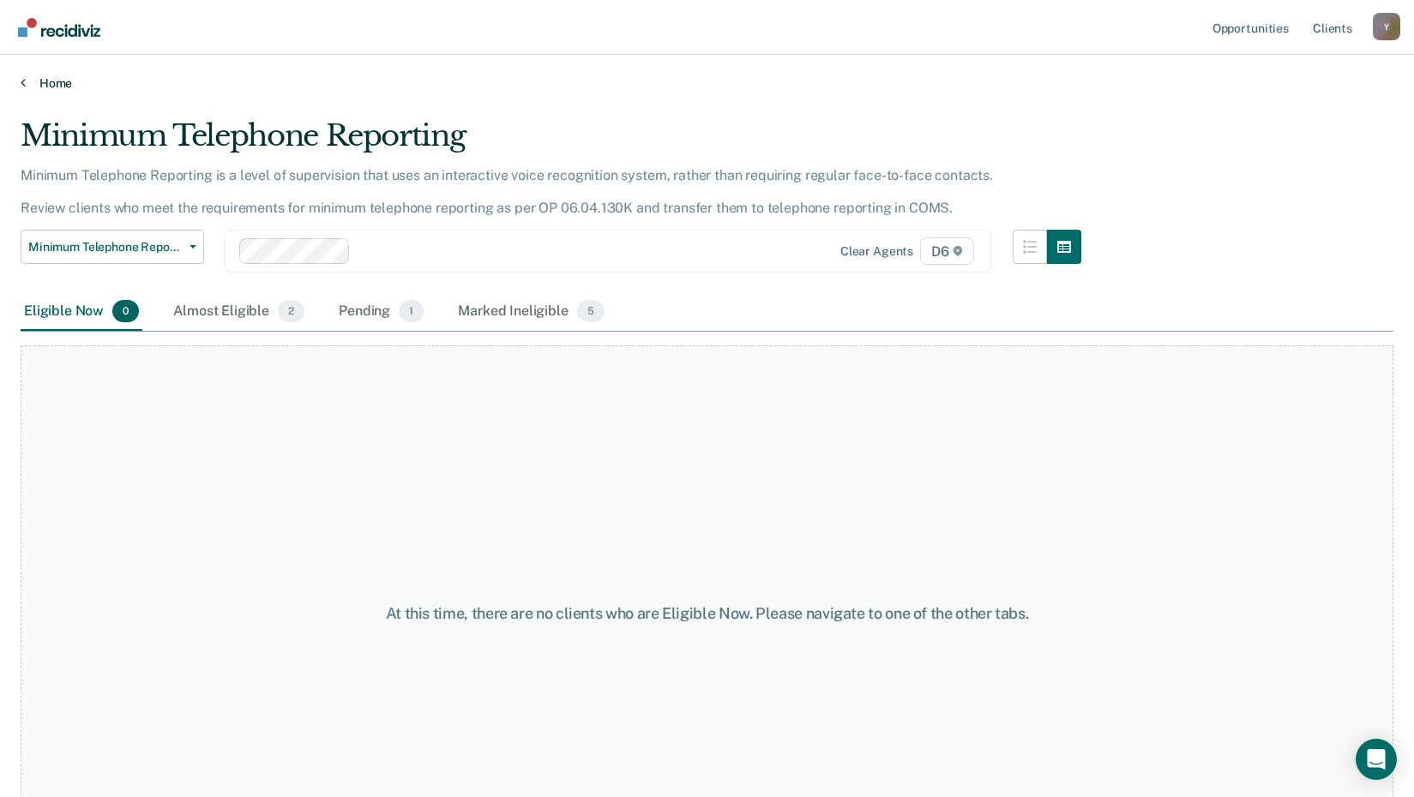
click at [54, 81] on link "Home" at bounding box center [707, 82] width 1373 height 15
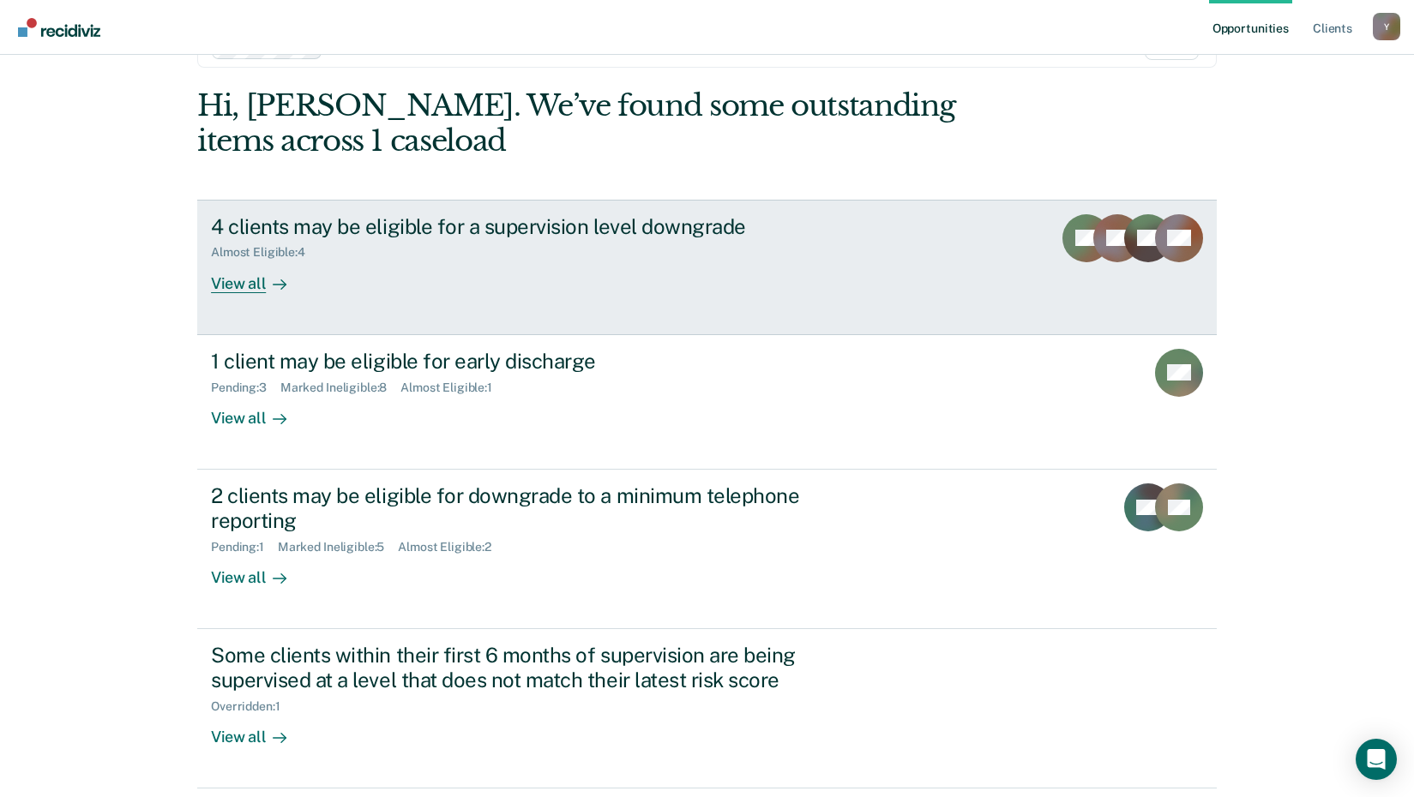
scroll to position [117, 0]
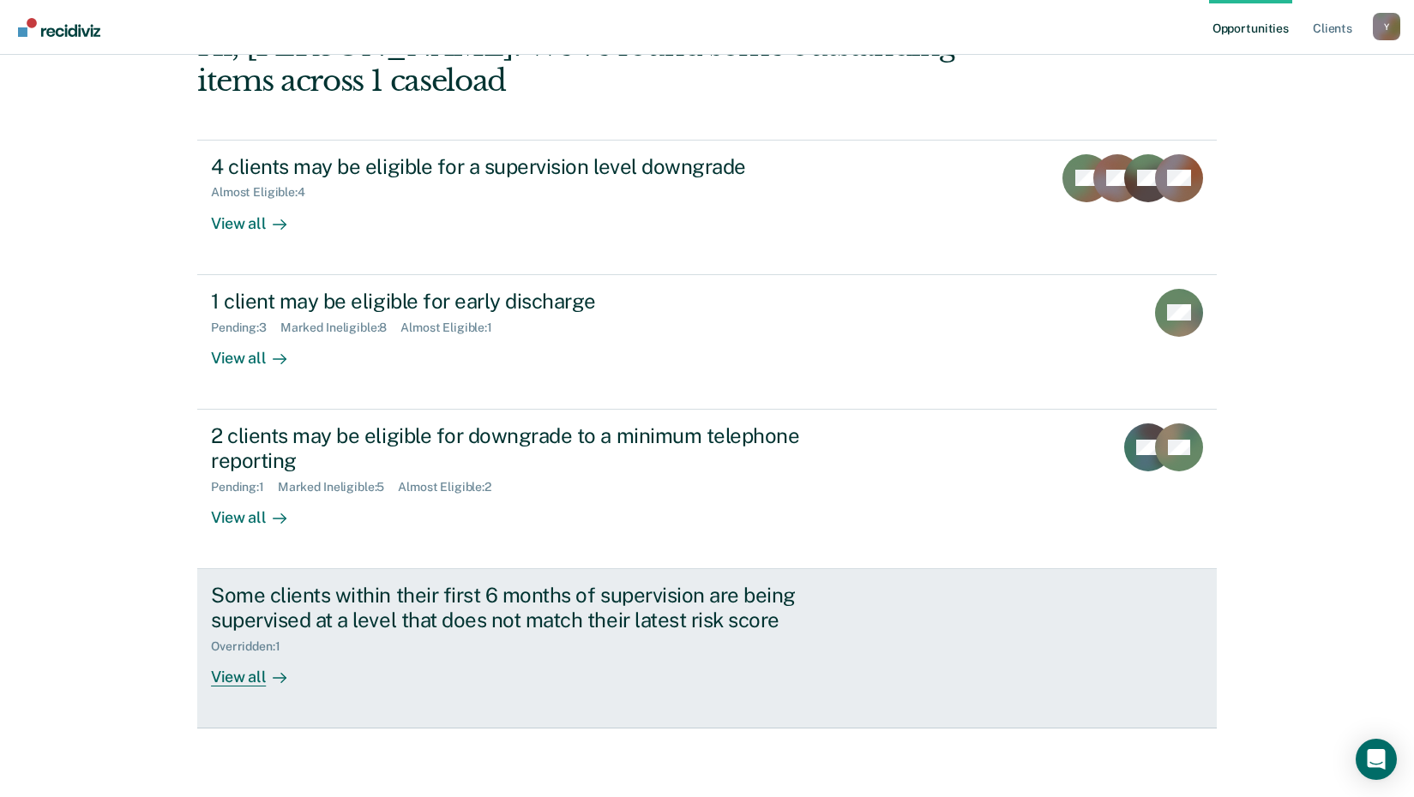
click at [241, 679] on div "View all" at bounding box center [259, 669] width 96 height 33
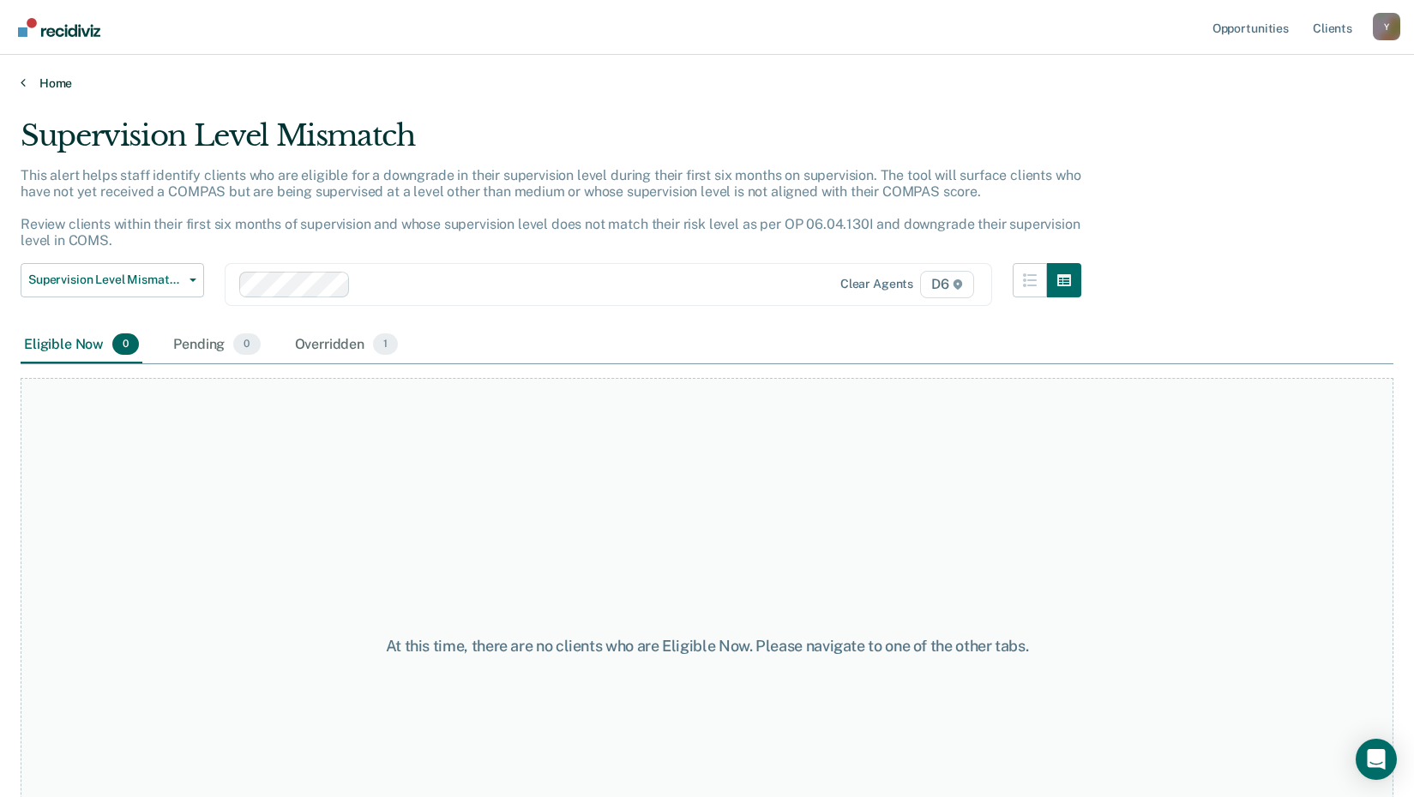
click at [58, 80] on link "Home" at bounding box center [707, 82] width 1373 height 15
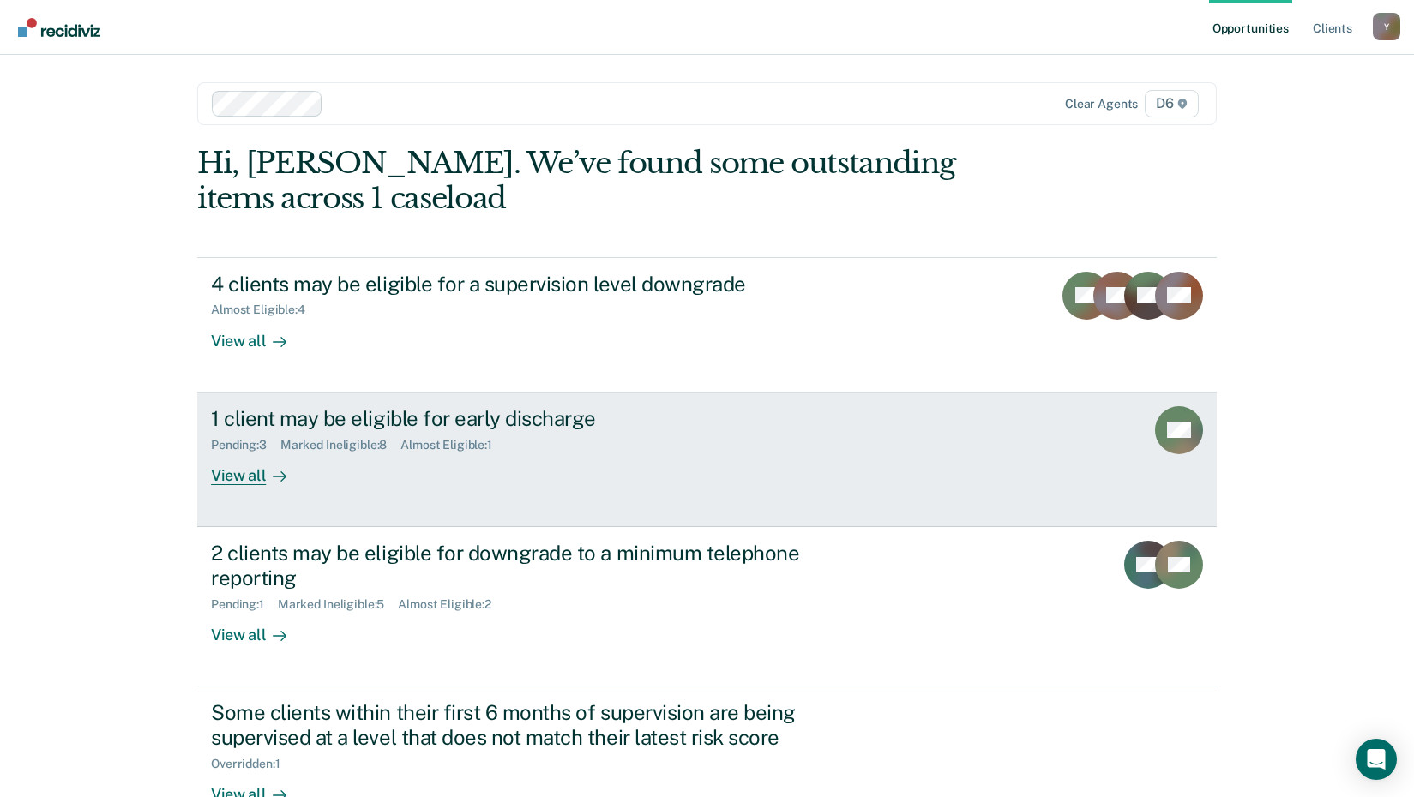
click at [255, 478] on div "View all" at bounding box center [259, 468] width 96 height 33
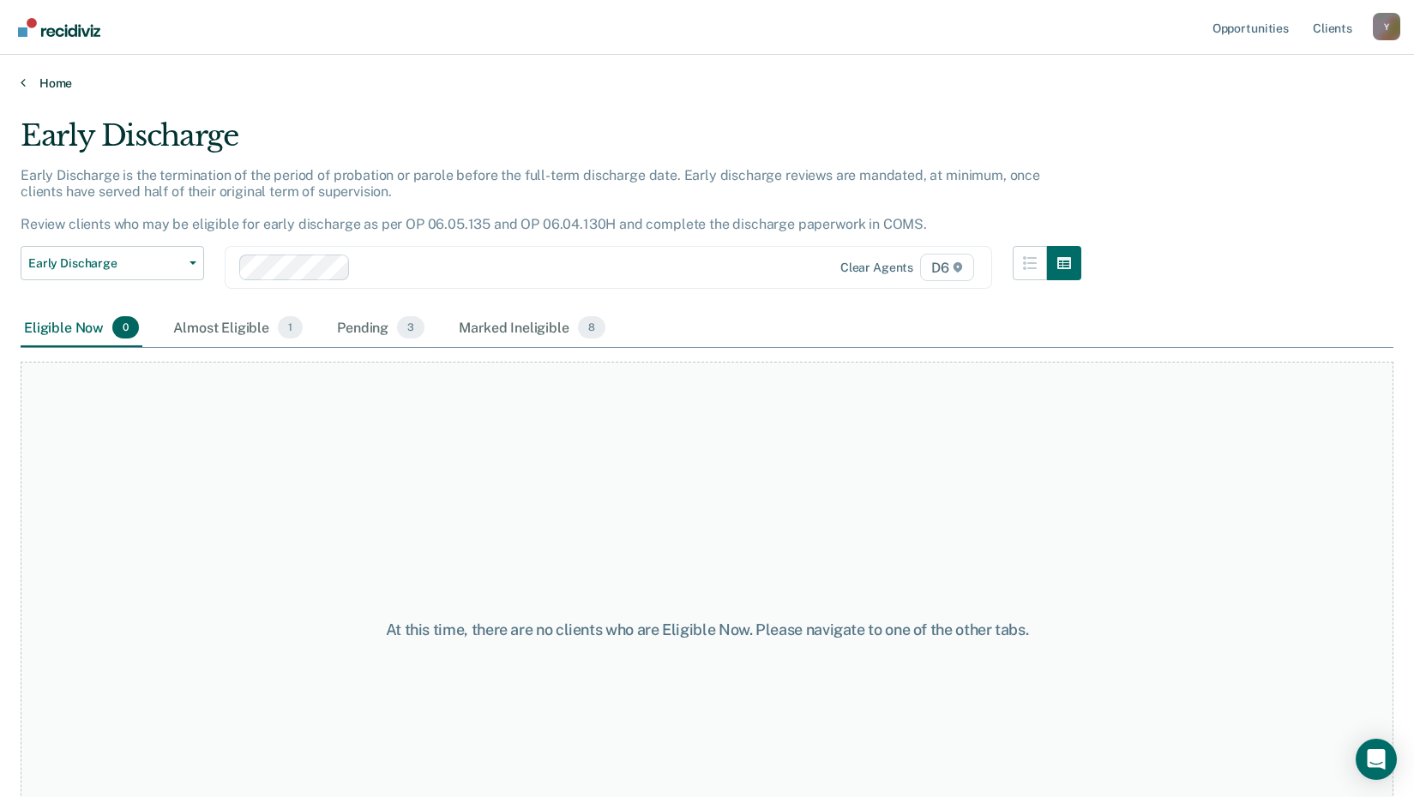
click at [62, 84] on link "Home" at bounding box center [707, 82] width 1373 height 15
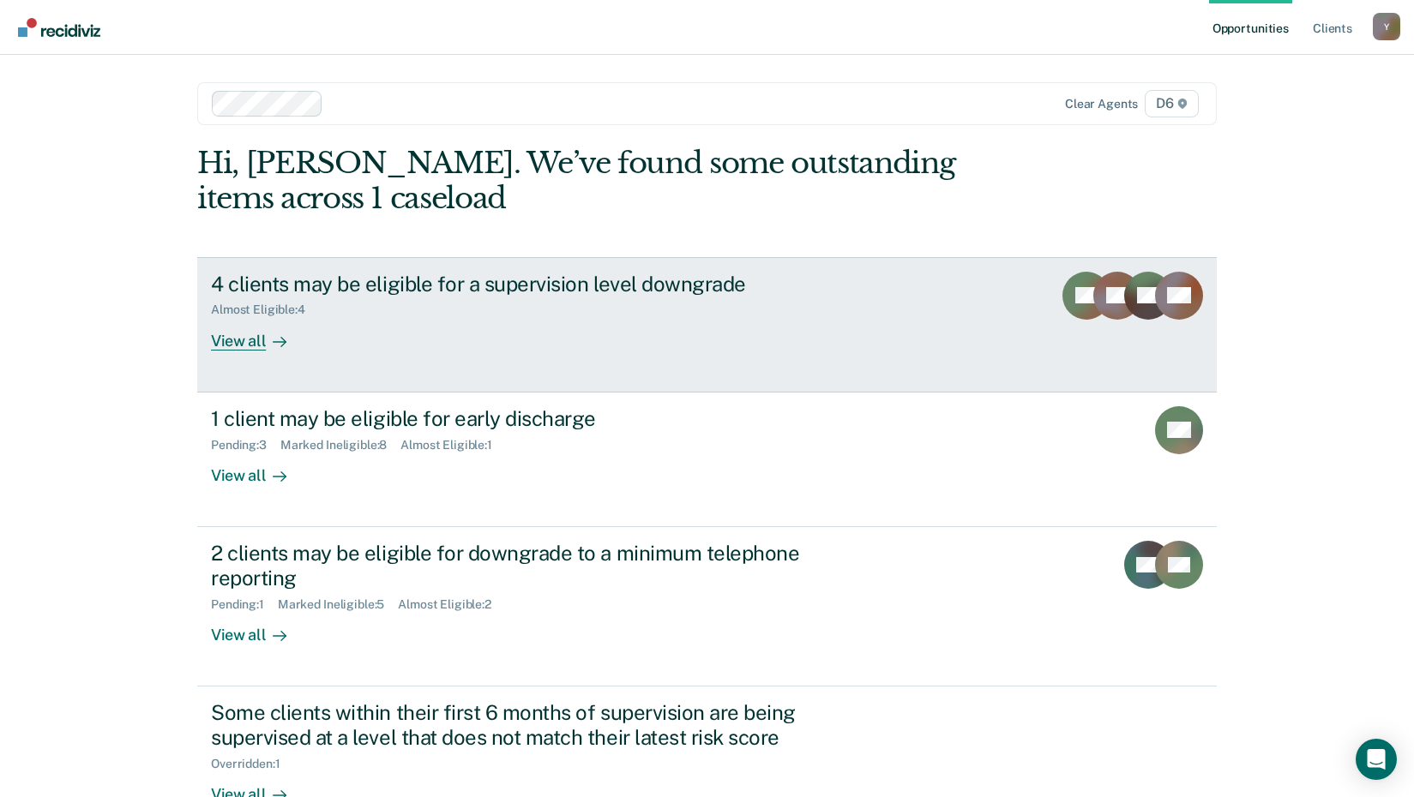
click at [250, 332] on div "View all" at bounding box center [259, 333] width 96 height 33
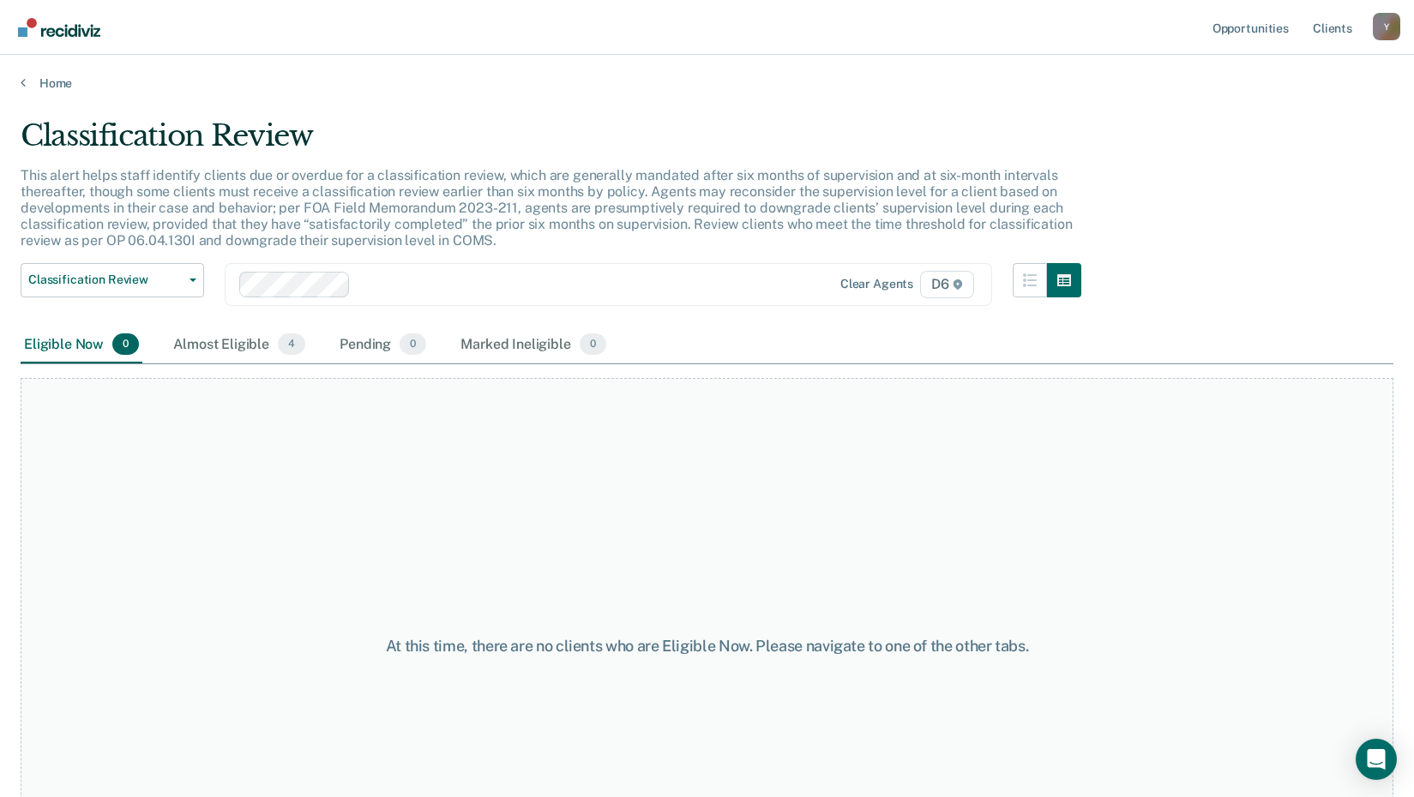
click at [49, 91] on main "Classification Review This alert helps staff identify clients due or overdue fo…" at bounding box center [707, 441] width 1414 height 701
click at [50, 88] on link "Home" at bounding box center [707, 82] width 1373 height 15
